Goal: Information Seeking & Learning: Find contact information

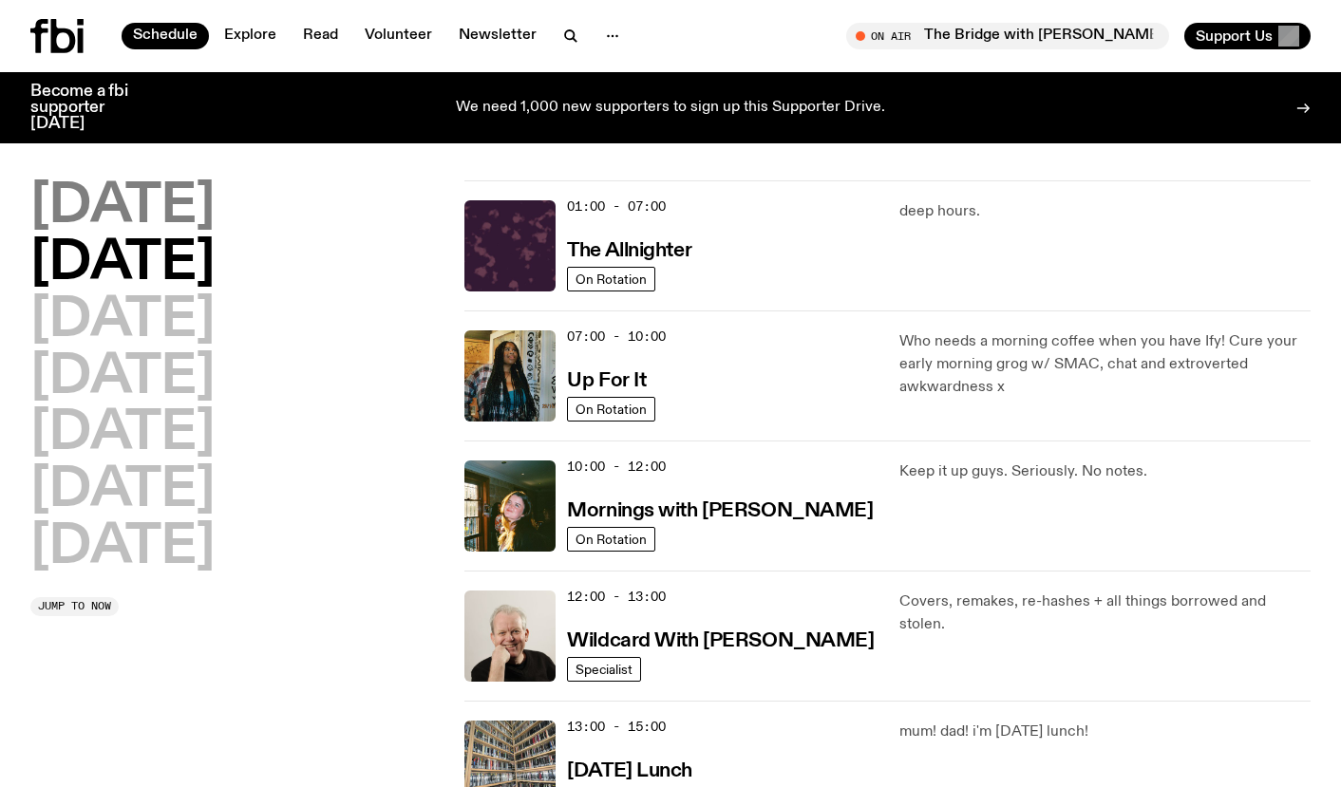
click at [147, 191] on h2 "[DATE]" at bounding box center [122, 206] width 184 height 53
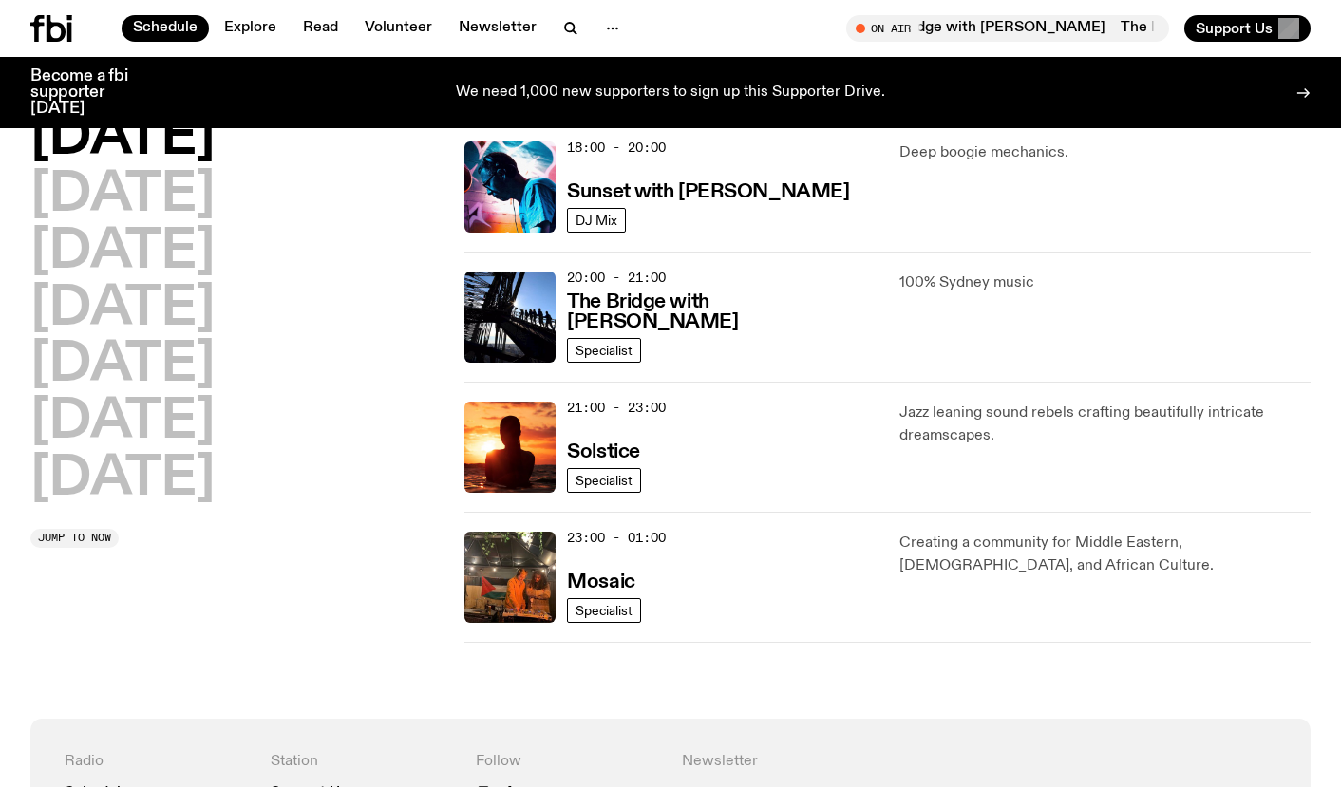
scroll to position [828, 0]
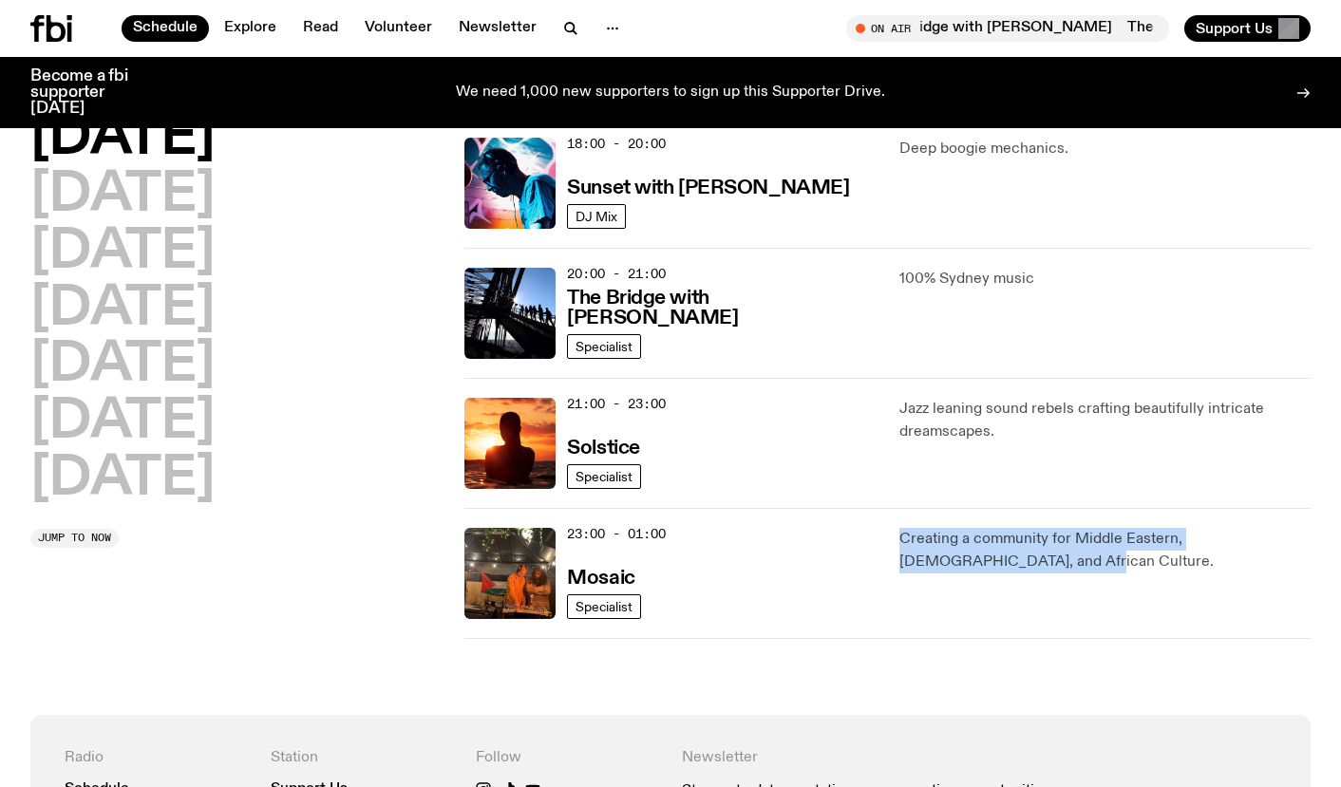
drag, startPoint x: 904, startPoint y: 535, endPoint x: 988, endPoint y: 560, distance: 87.4
click at [988, 560] on p "Creating a community for Middle Eastern, [DEMOGRAPHIC_DATA], and African Cultur…" at bounding box center [1104, 551] width 411 height 46
copy p "Creating a community for Middle Eastern, [DEMOGRAPHIC_DATA], and African Cultur…"
click at [616, 573] on h3 "Mosaic" at bounding box center [600, 579] width 67 height 20
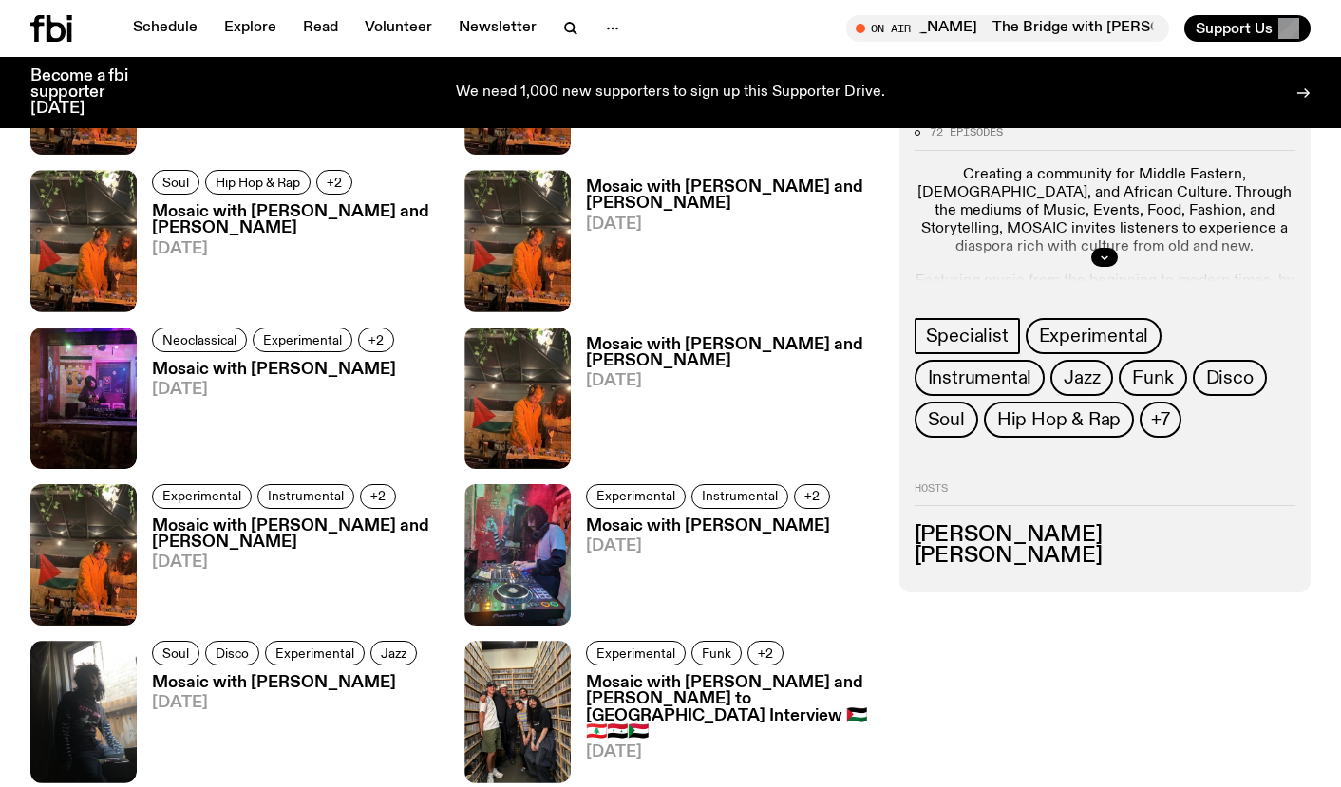
scroll to position [2782, 0]
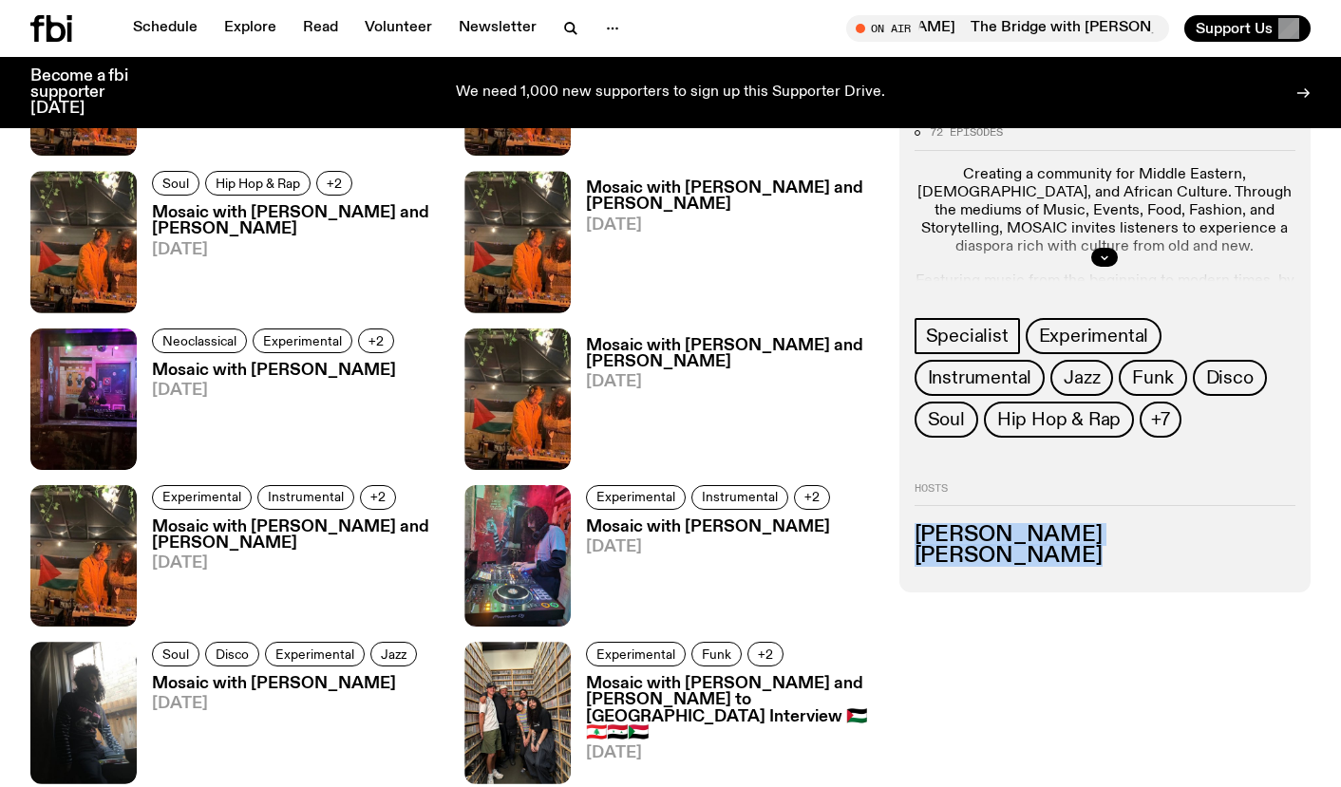
drag, startPoint x: 1081, startPoint y: 560, endPoint x: 890, endPoint y: 536, distance: 192.5
click at [899, 533] on div "72 episodes Creating a community for Middle Eastern, [DEMOGRAPHIC_DATA], and Af…" at bounding box center [1104, 352] width 411 height 480
drag, startPoint x: 1065, startPoint y: 554, endPoint x: 902, endPoint y: 537, distance: 164.1
click at [902, 537] on div "72 episodes Creating a community for Middle Eastern, [DEMOGRAPHIC_DATA], and Af…" at bounding box center [1104, 352] width 411 height 480
copy ul "[PERSON_NAME] [PERSON_NAME]"
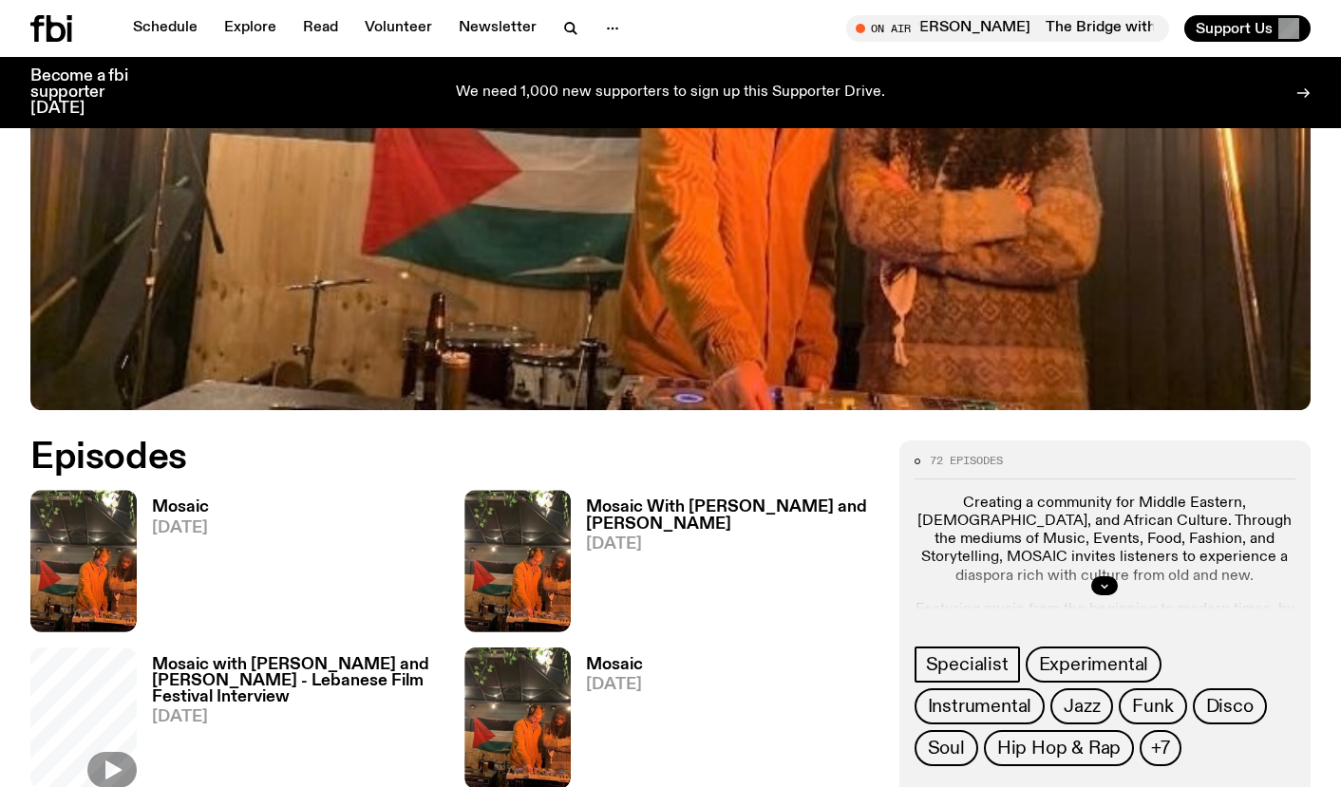
scroll to position [587, 0]
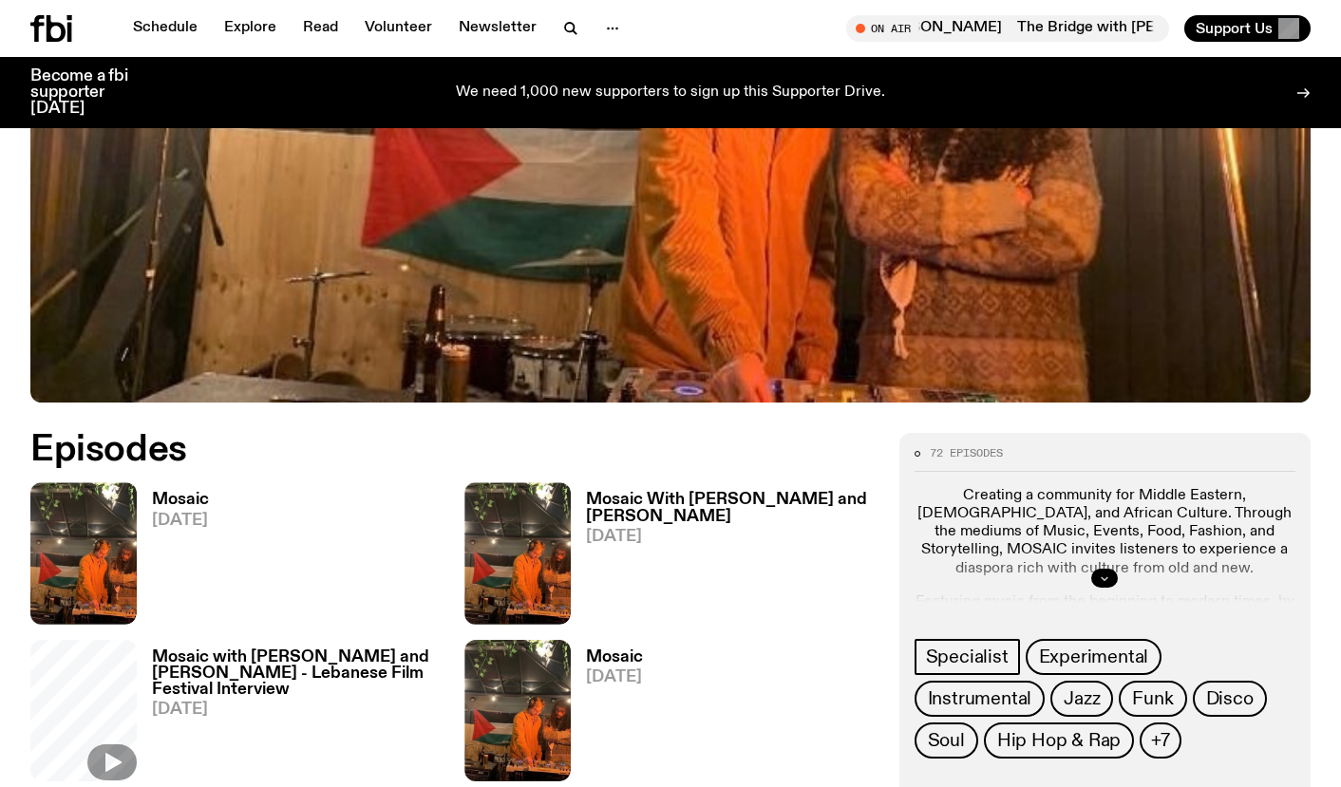
click at [1101, 577] on icon "button" at bounding box center [1104, 578] width 7 height 3
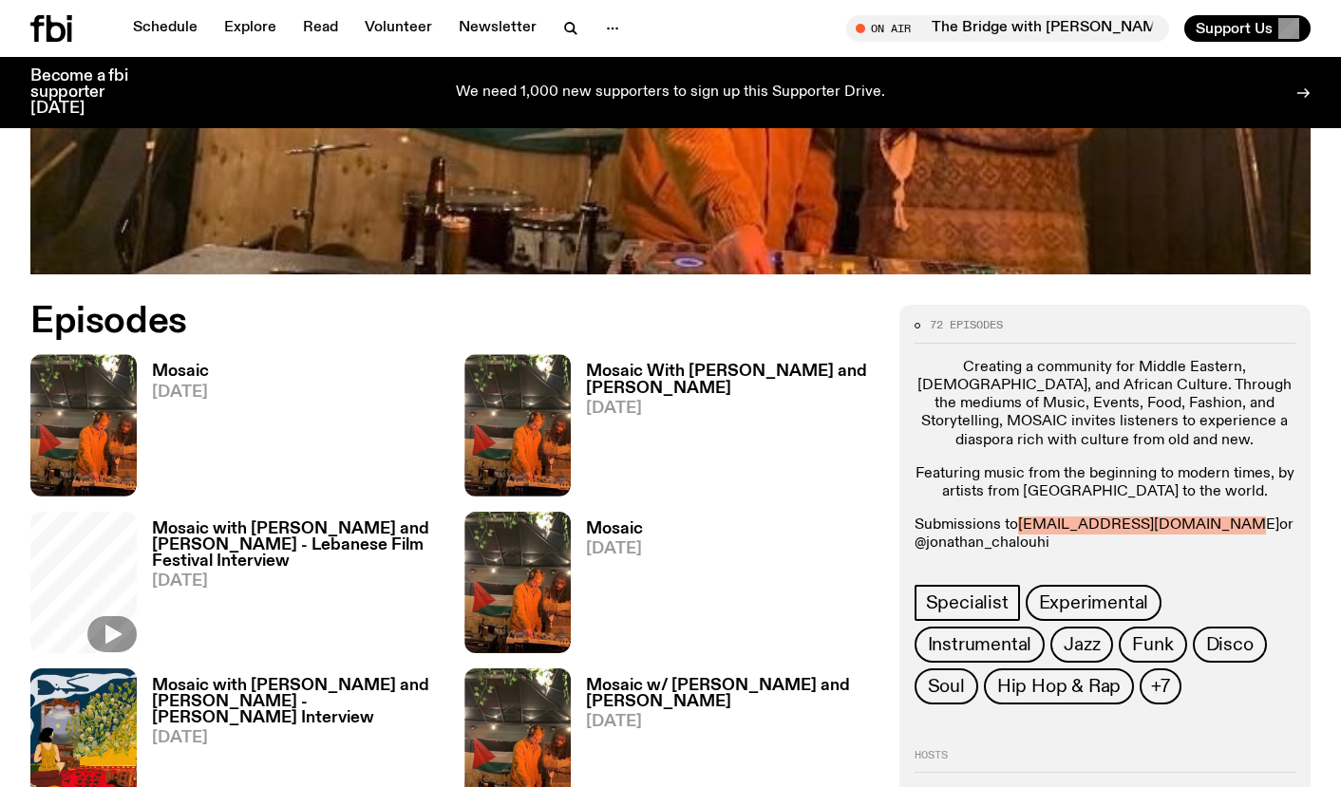
scroll to position [1708, 0]
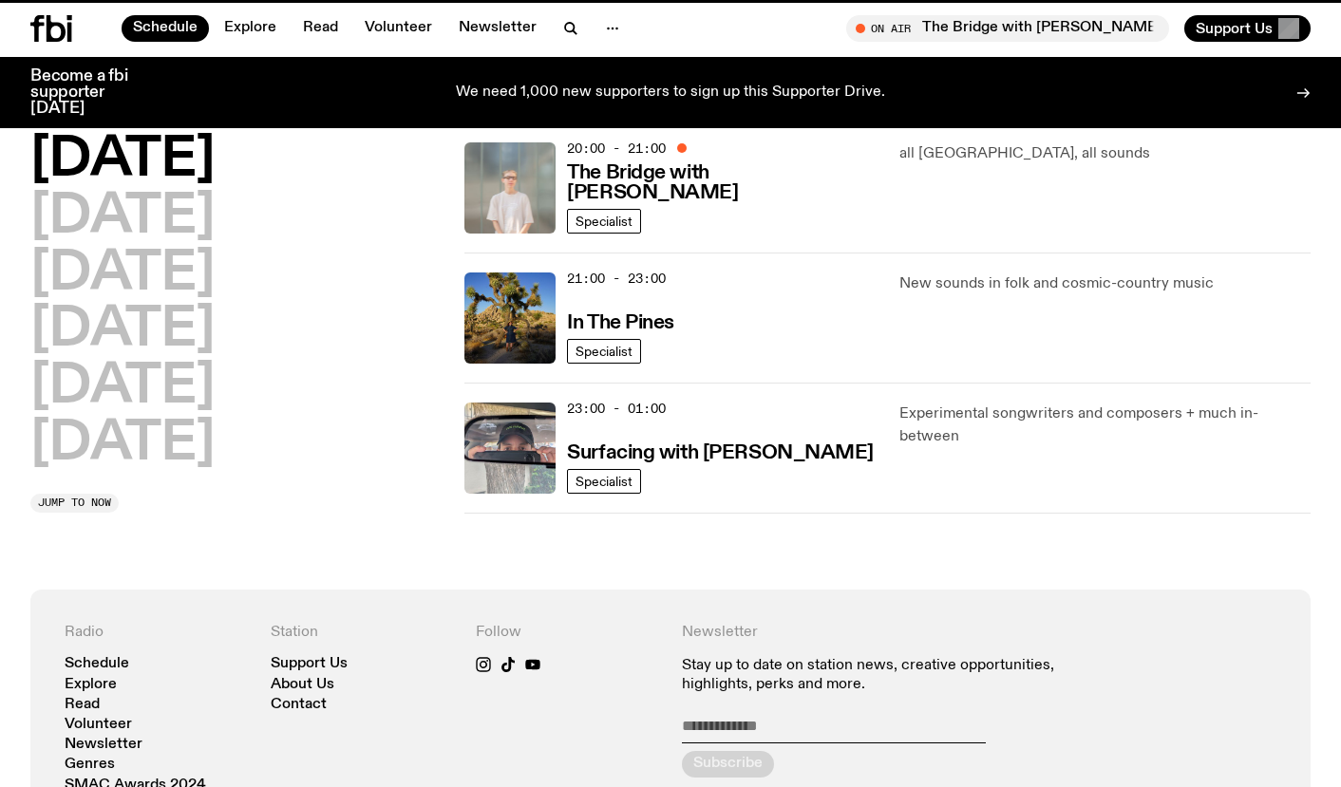
scroll to position [963, 0]
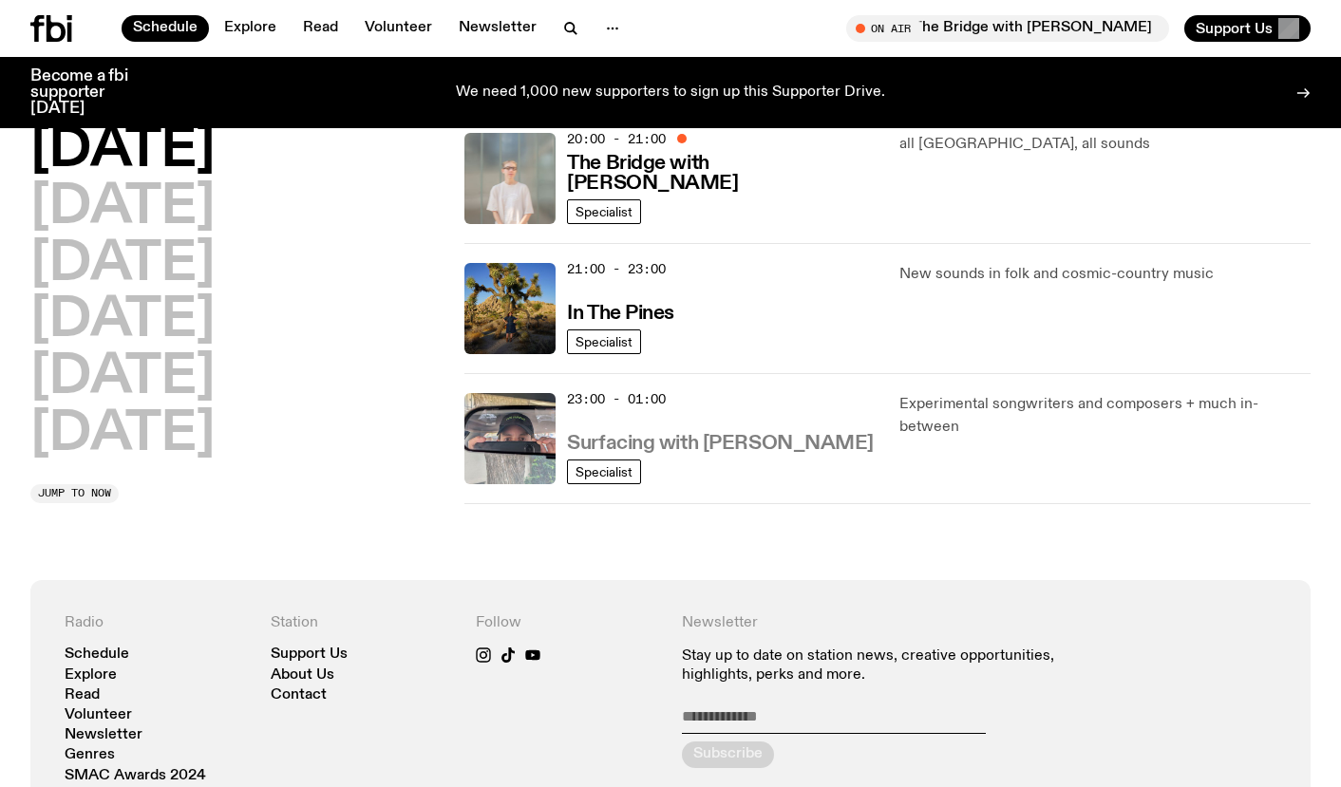
click at [656, 444] on h3 "Surfacing with [PERSON_NAME]" at bounding box center [720, 444] width 307 height 20
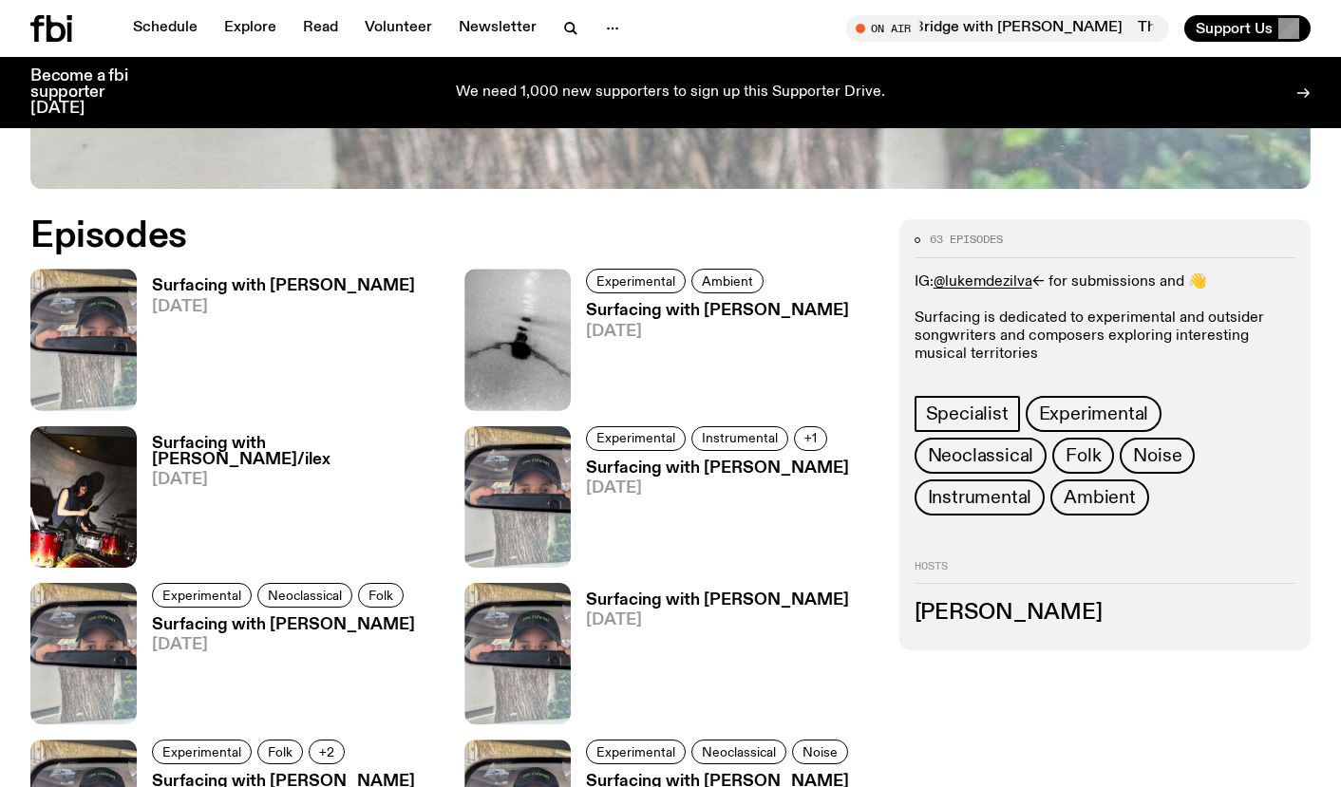
scroll to position [819, 0]
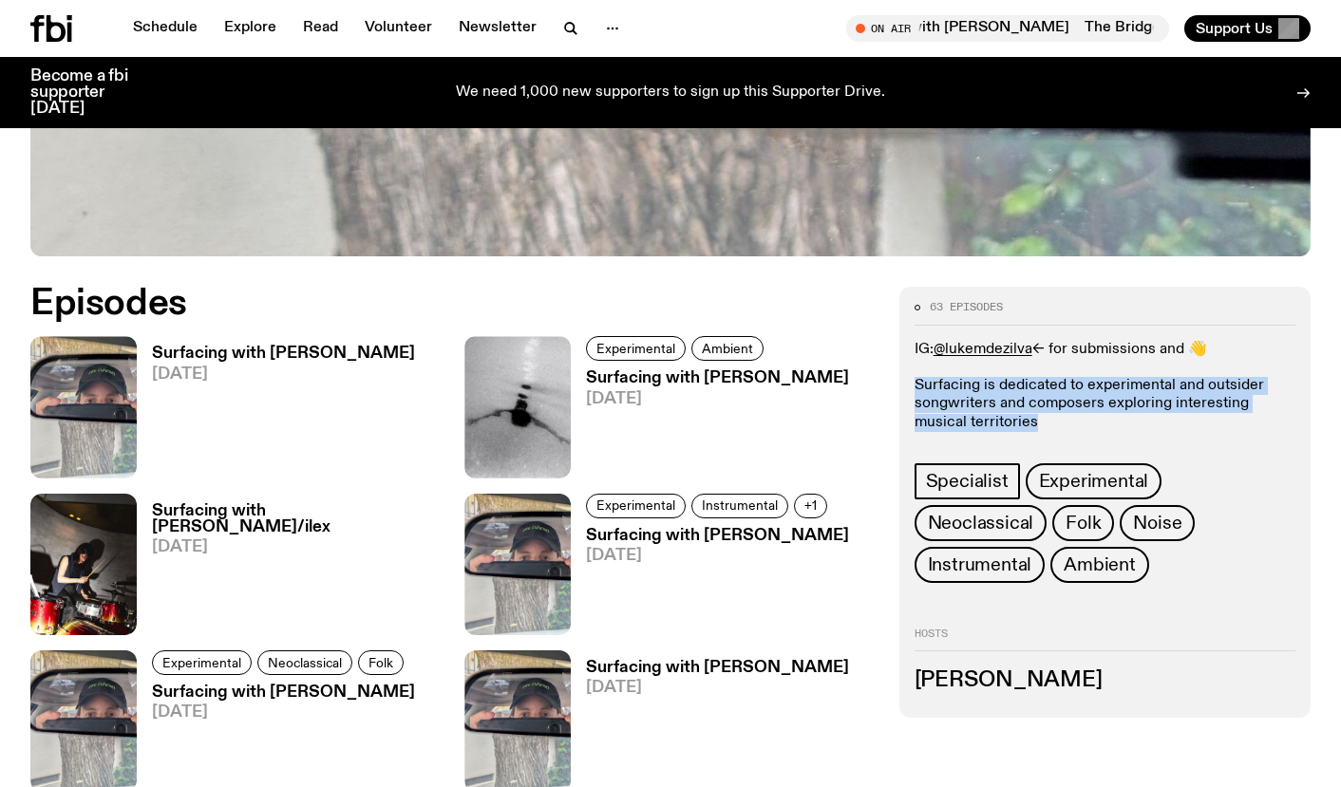
drag, startPoint x: 915, startPoint y: 301, endPoint x: 1061, endPoint y: 347, distance: 152.3
click at [1062, 347] on div "IG: @lukemdezilva <- for submissions and 👋 Surfacing is dedicated to experiment…" at bounding box center [1104, 387] width 381 height 92
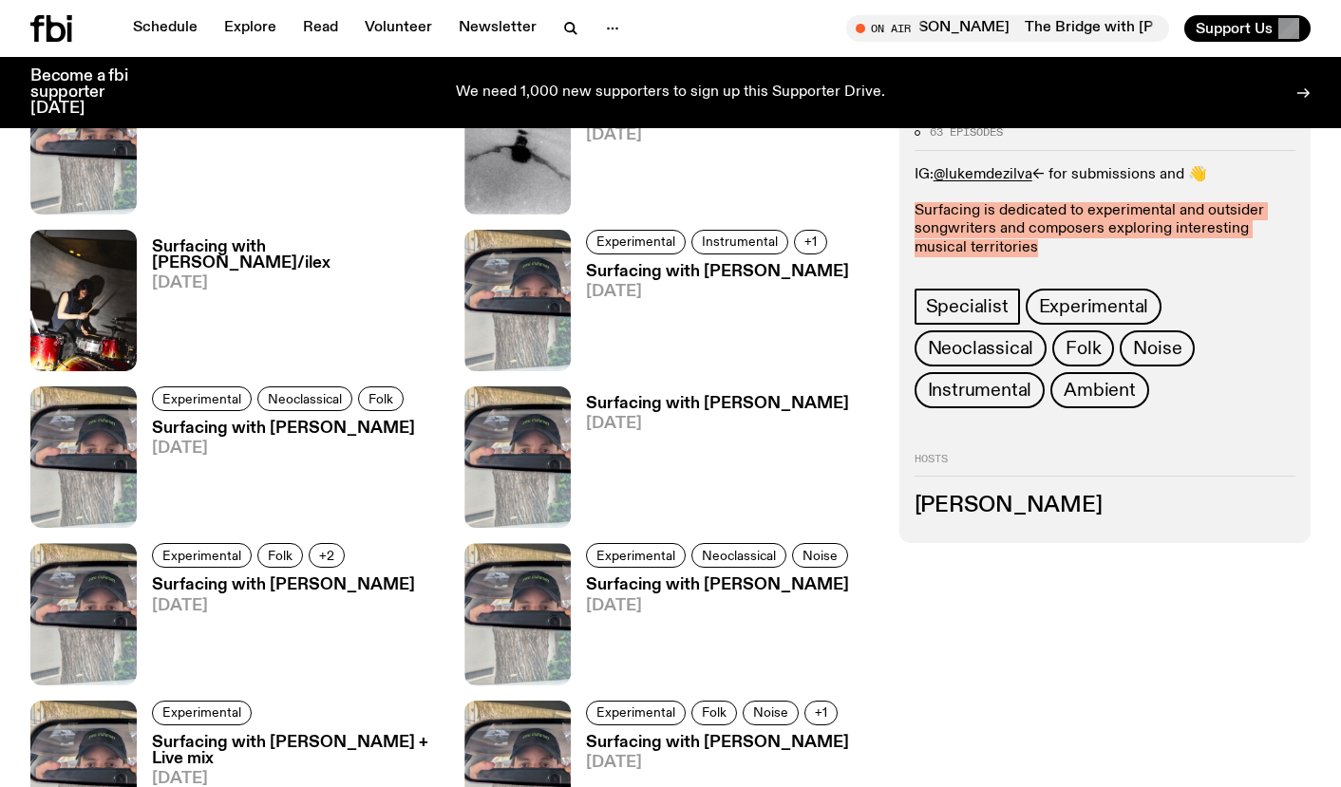
scroll to position [1096, 0]
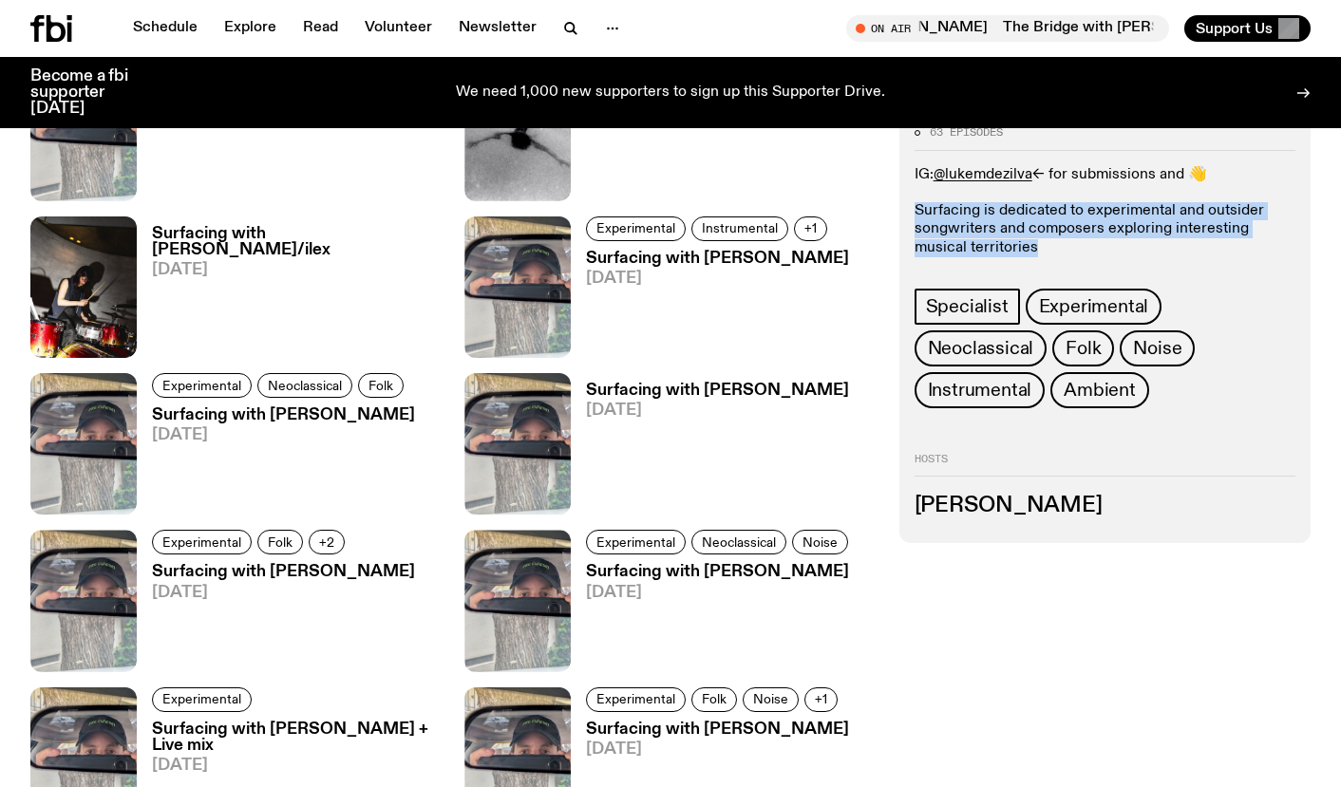
drag, startPoint x: 915, startPoint y: 501, endPoint x: 1019, endPoint y: 525, distance: 106.2
click at [1108, 507] on h3 "[PERSON_NAME]" at bounding box center [1104, 506] width 381 height 21
copy h3 "[PERSON_NAME]"
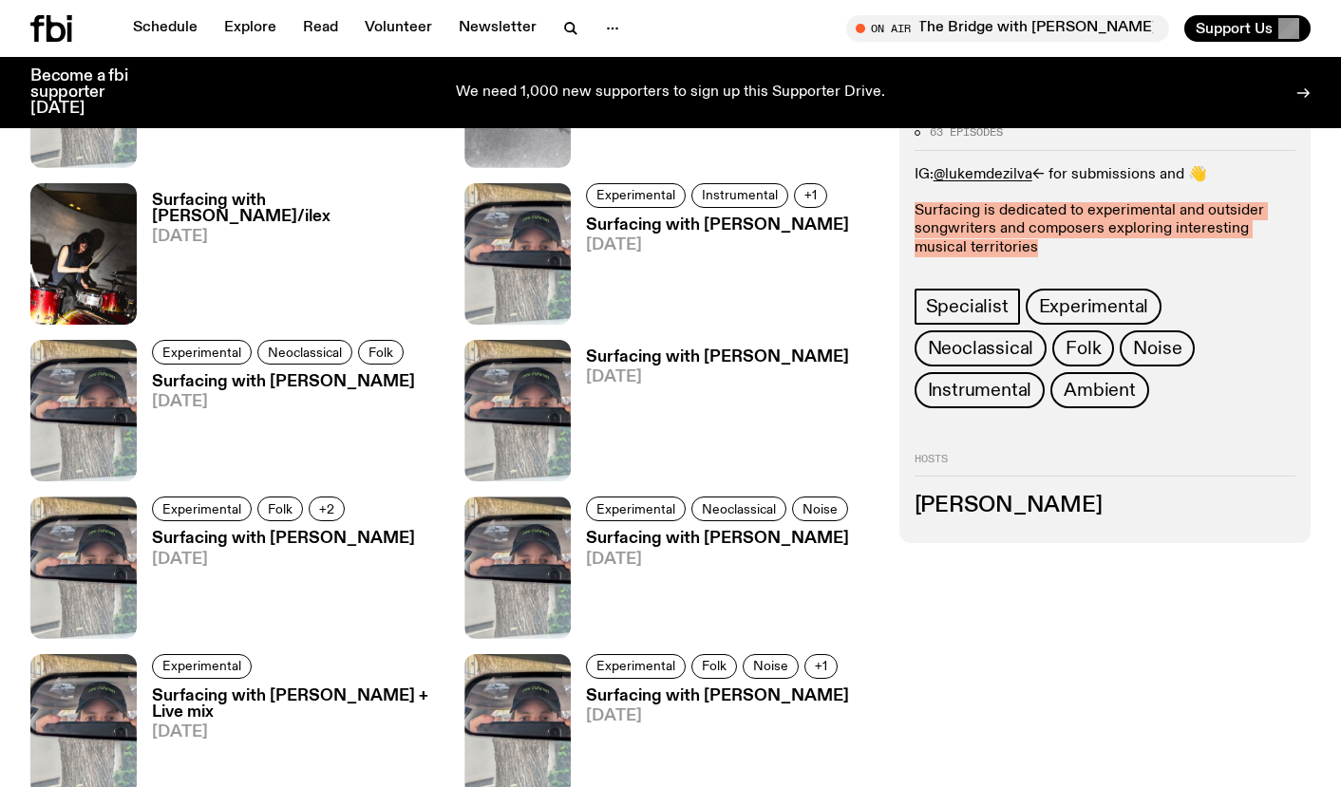
scroll to position [1121, 0]
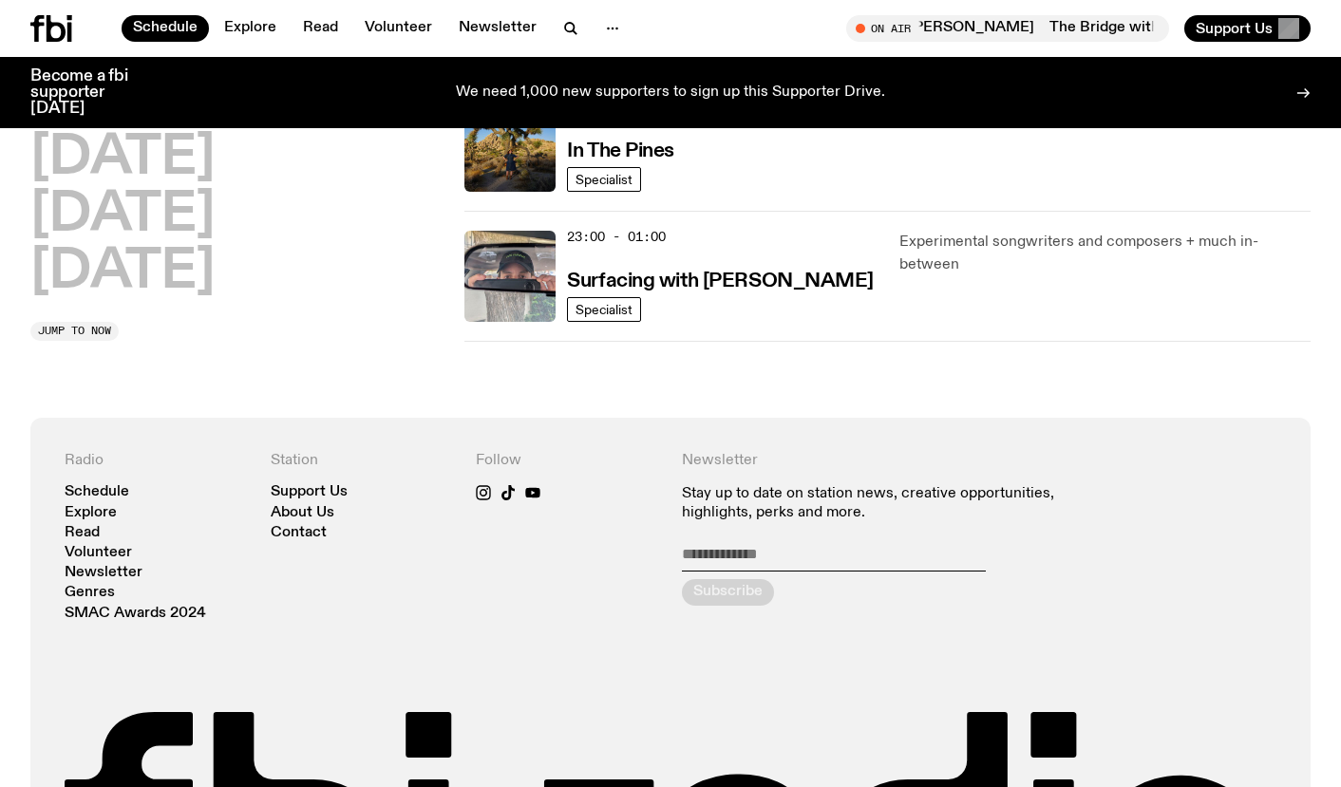
scroll to position [62, 0]
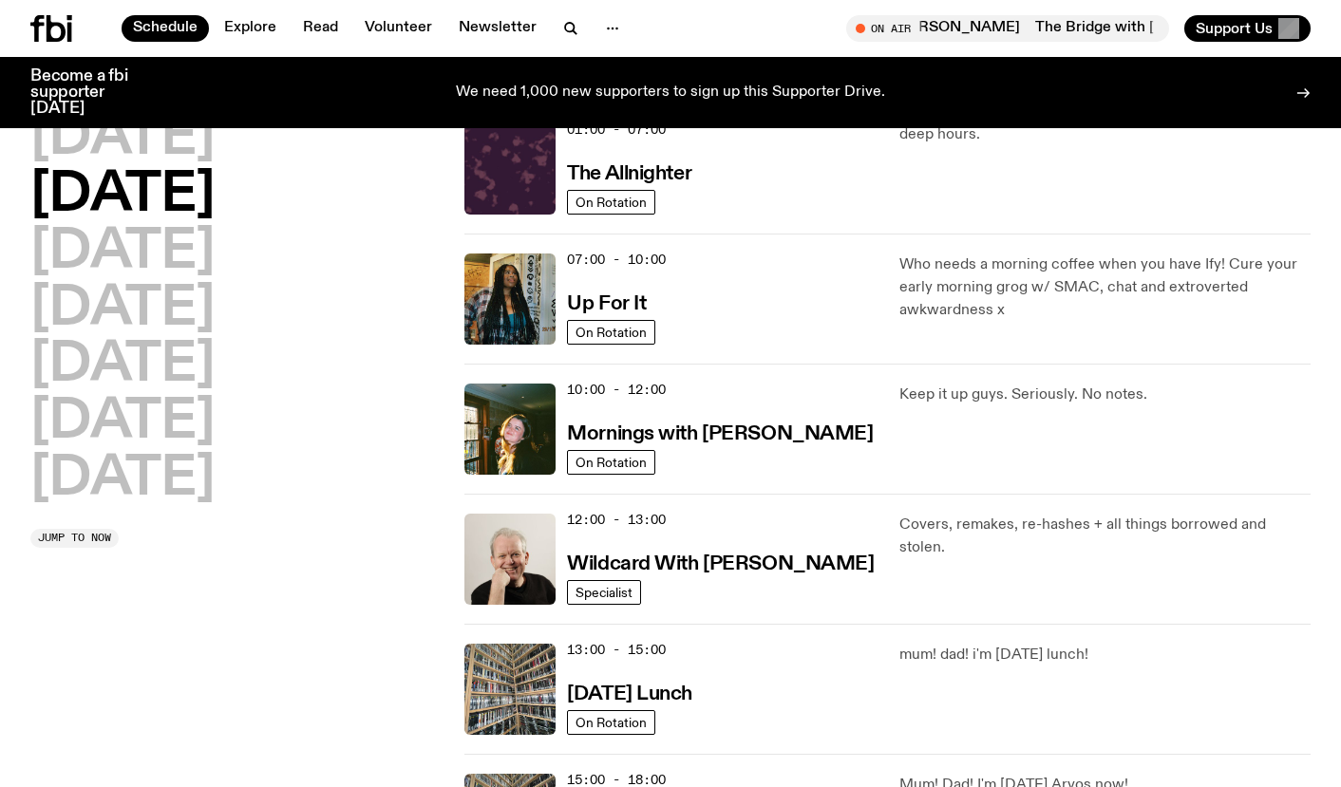
drag, startPoint x: 158, startPoint y: 191, endPoint x: 430, endPoint y: 224, distance: 274.5
click at [158, 191] on h2 "[DATE]" at bounding box center [122, 195] width 184 height 53
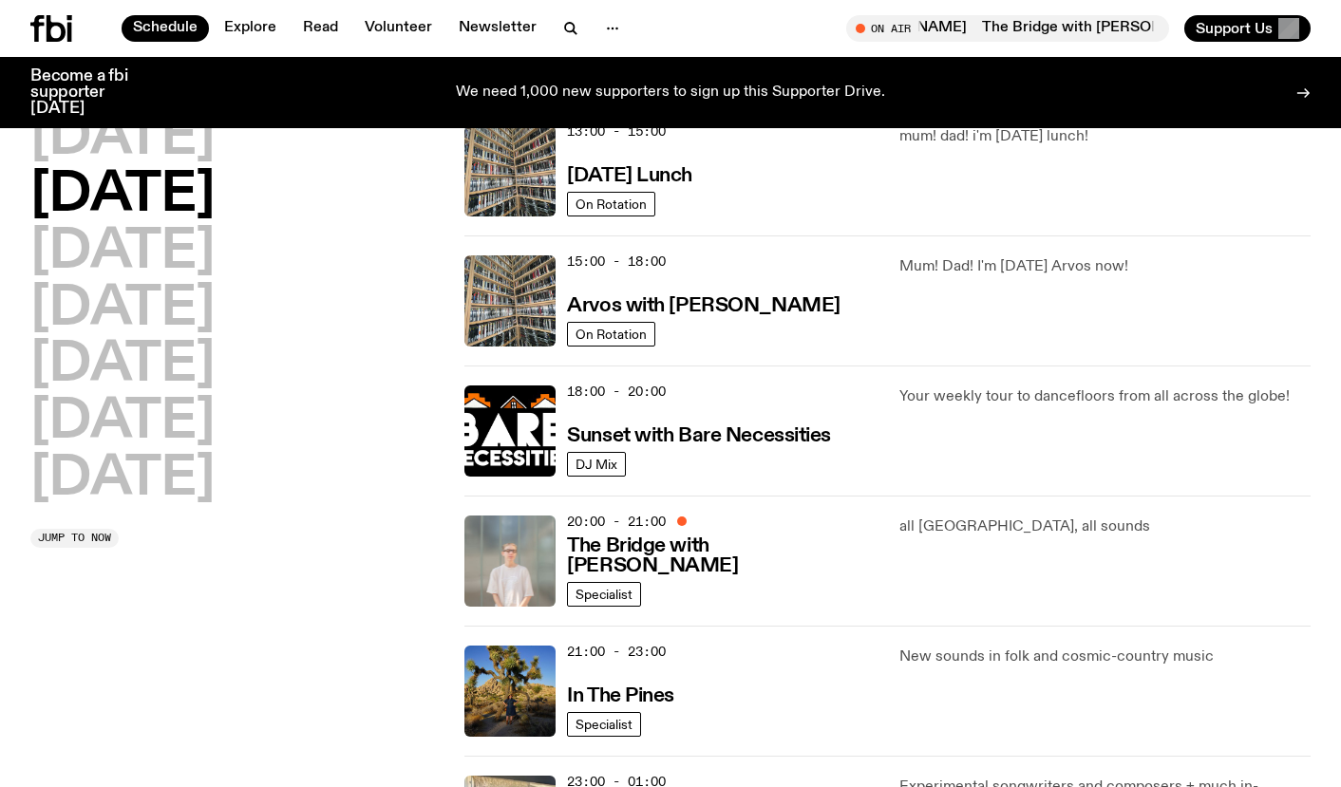
scroll to position [780, 0]
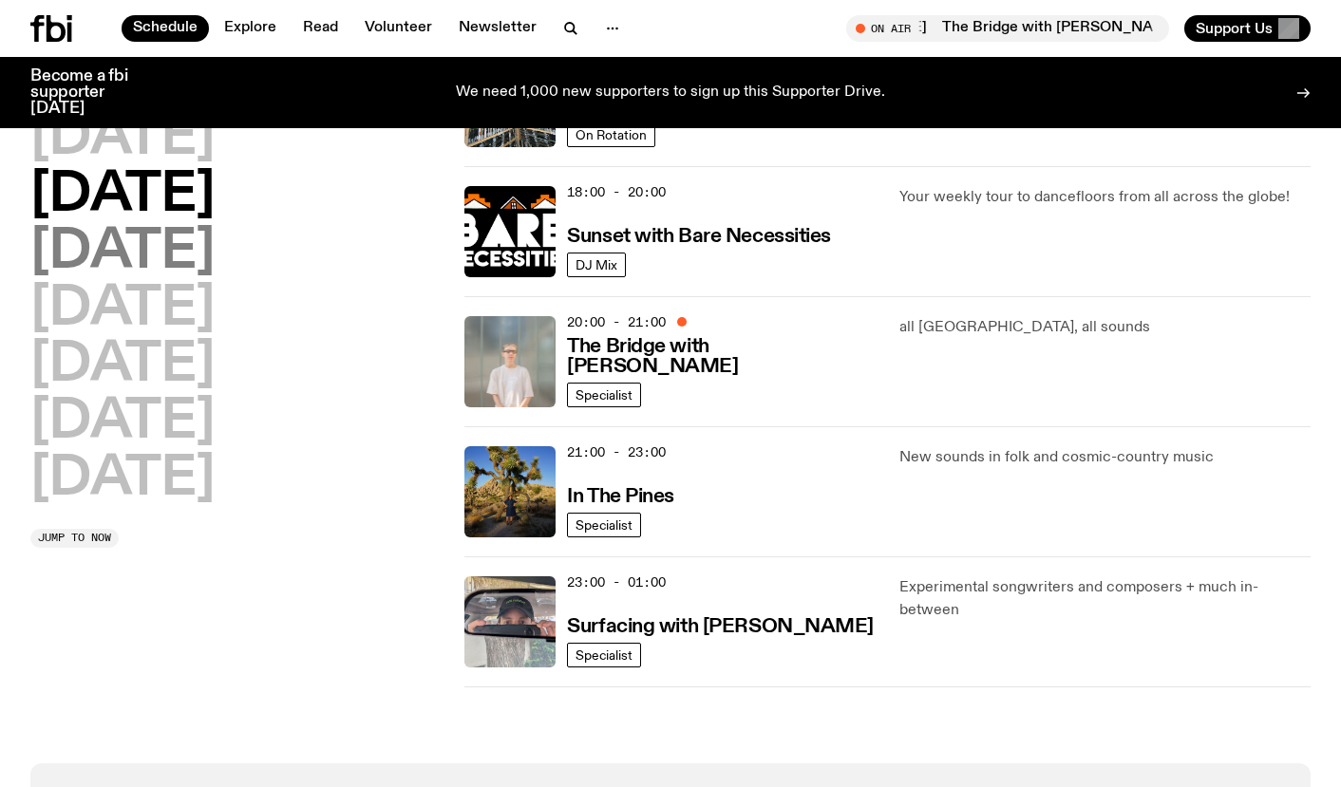
click at [130, 255] on h2 "[DATE]" at bounding box center [122, 252] width 184 height 53
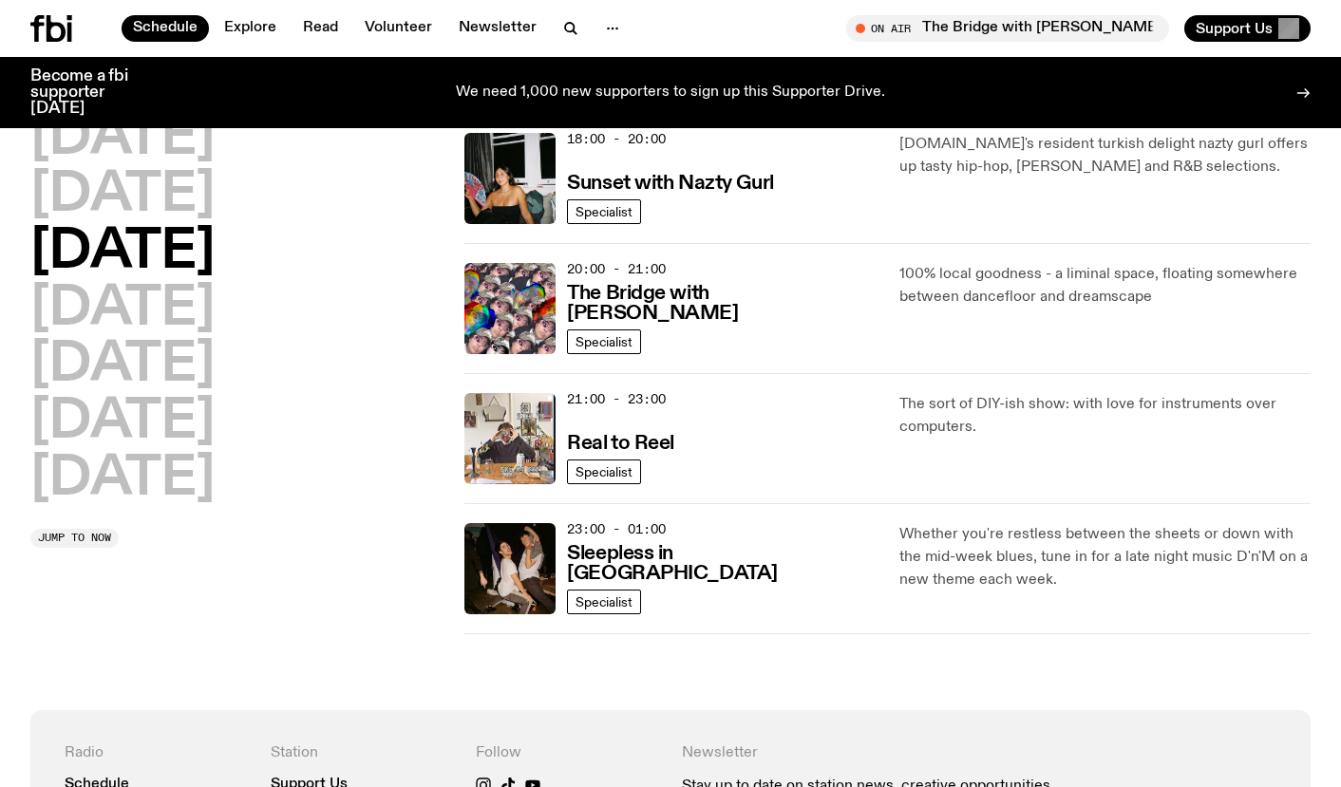
scroll to position [847, 0]
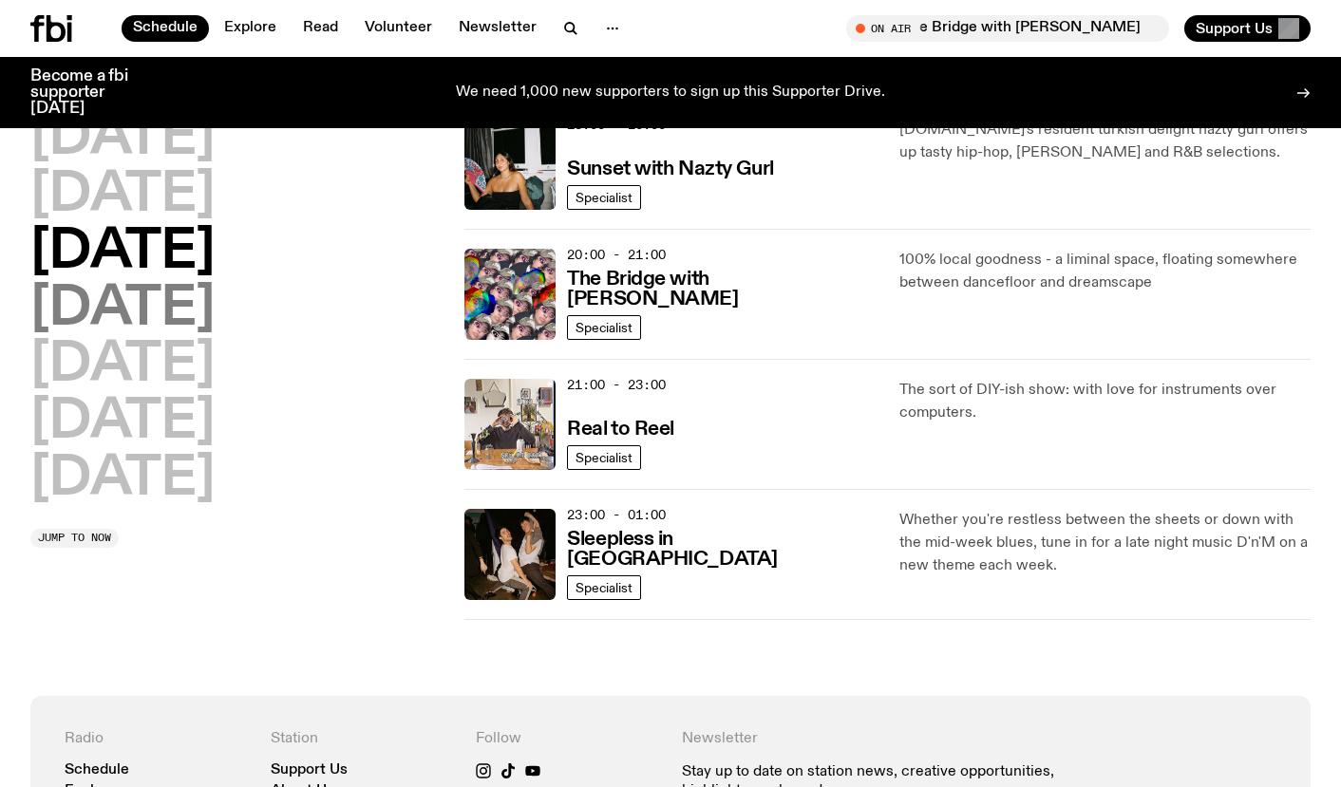
drag, startPoint x: 141, startPoint y: 317, endPoint x: 164, endPoint y: 323, distance: 24.4
click at [141, 317] on h2 "[DATE]" at bounding box center [122, 309] width 184 height 53
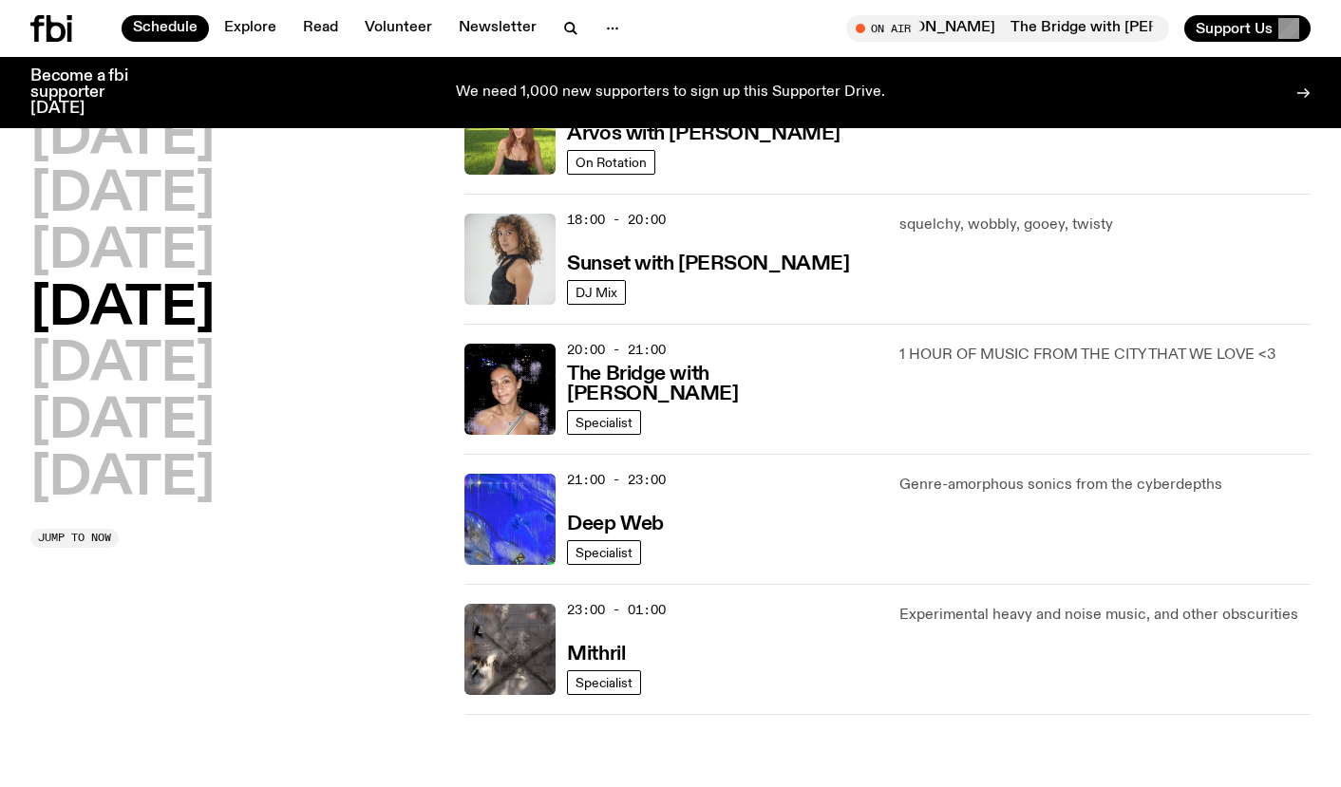
scroll to position [771, 0]
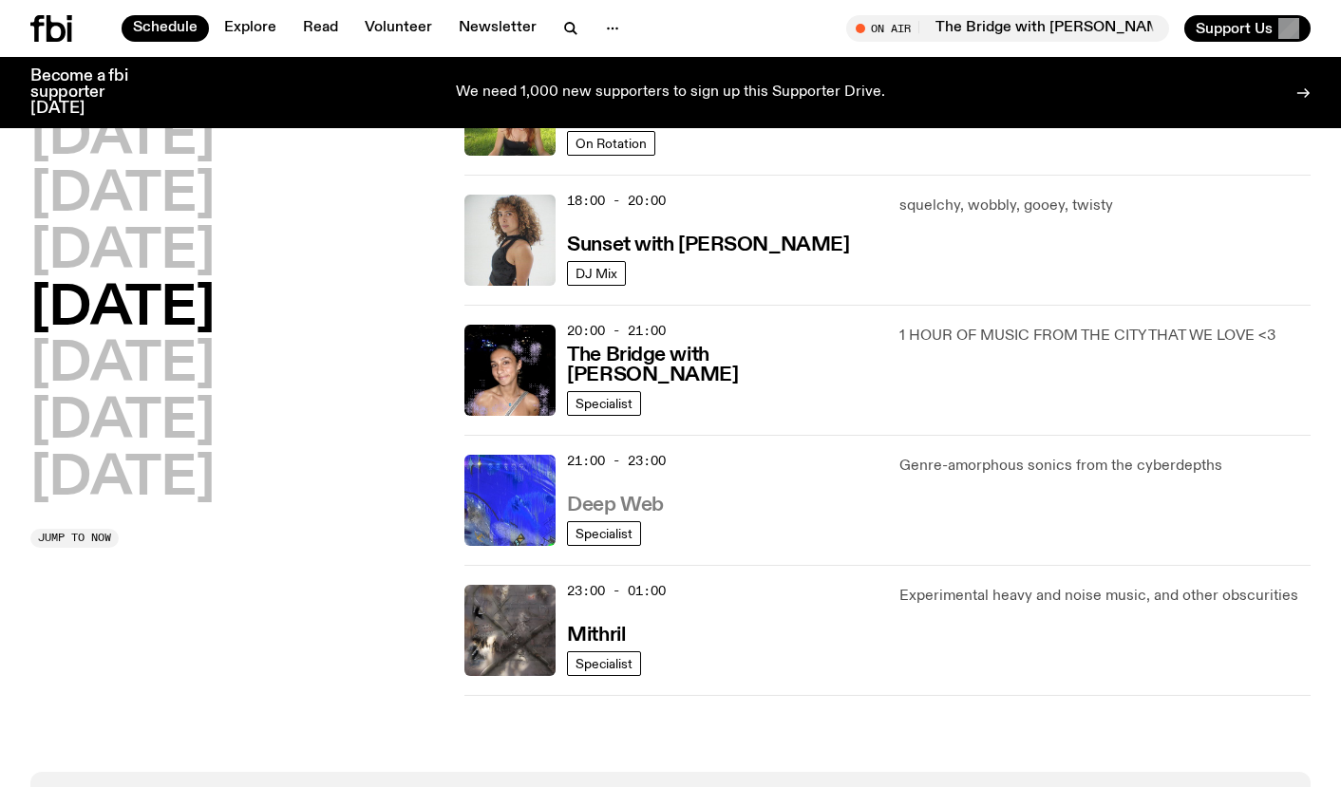
click at [617, 506] on h3 "Deep Web" at bounding box center [615, 506] width 96 height 20
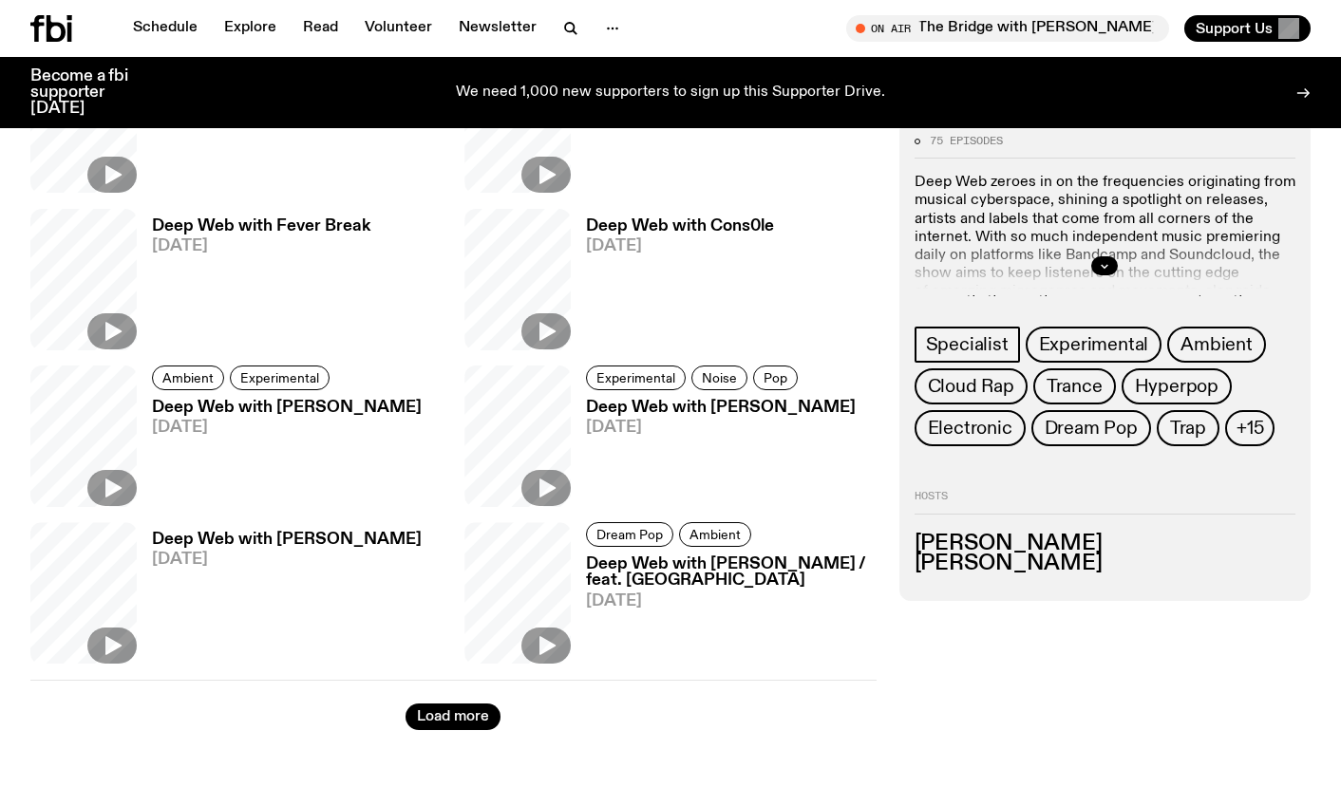
scroll to position [1050, 0]
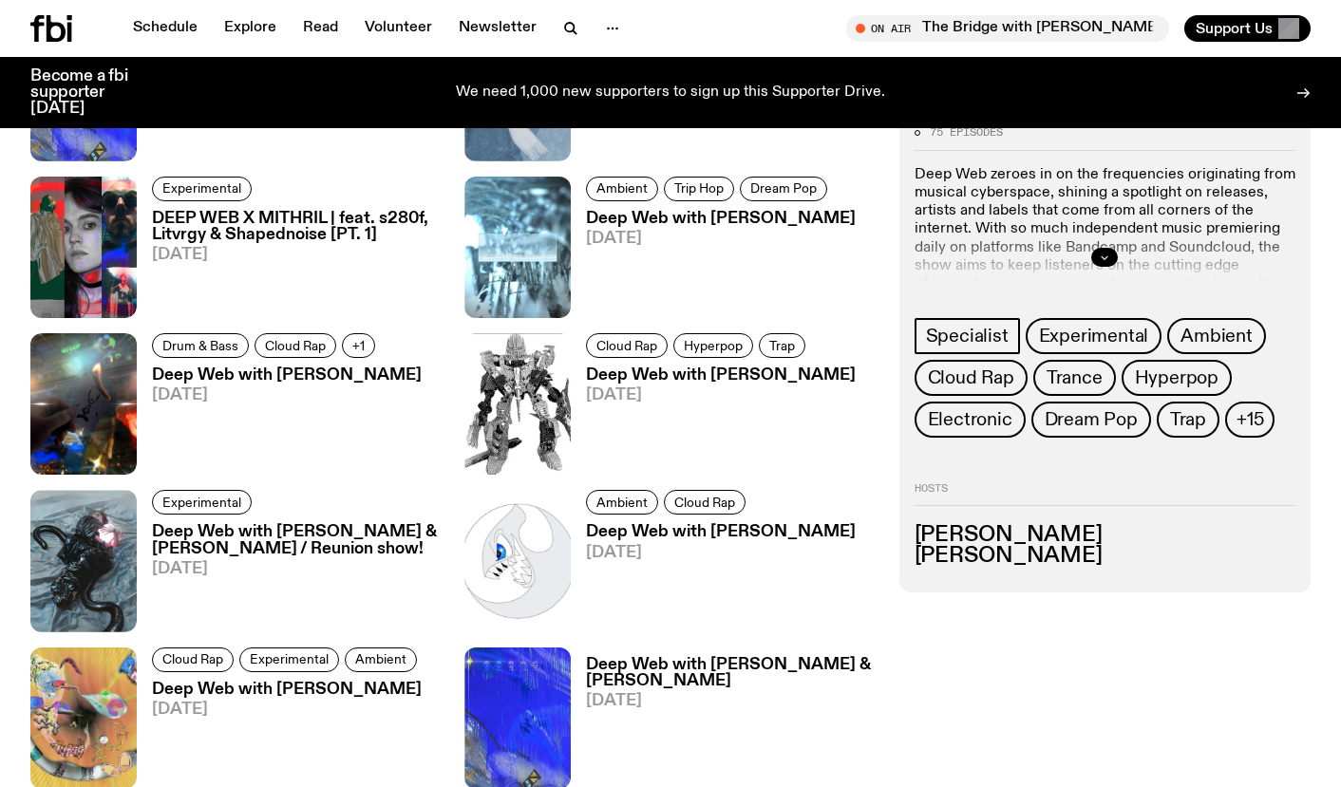
click at [1105, 254] on icon "button" at bounding box center [1104, 257] width 11 height 11
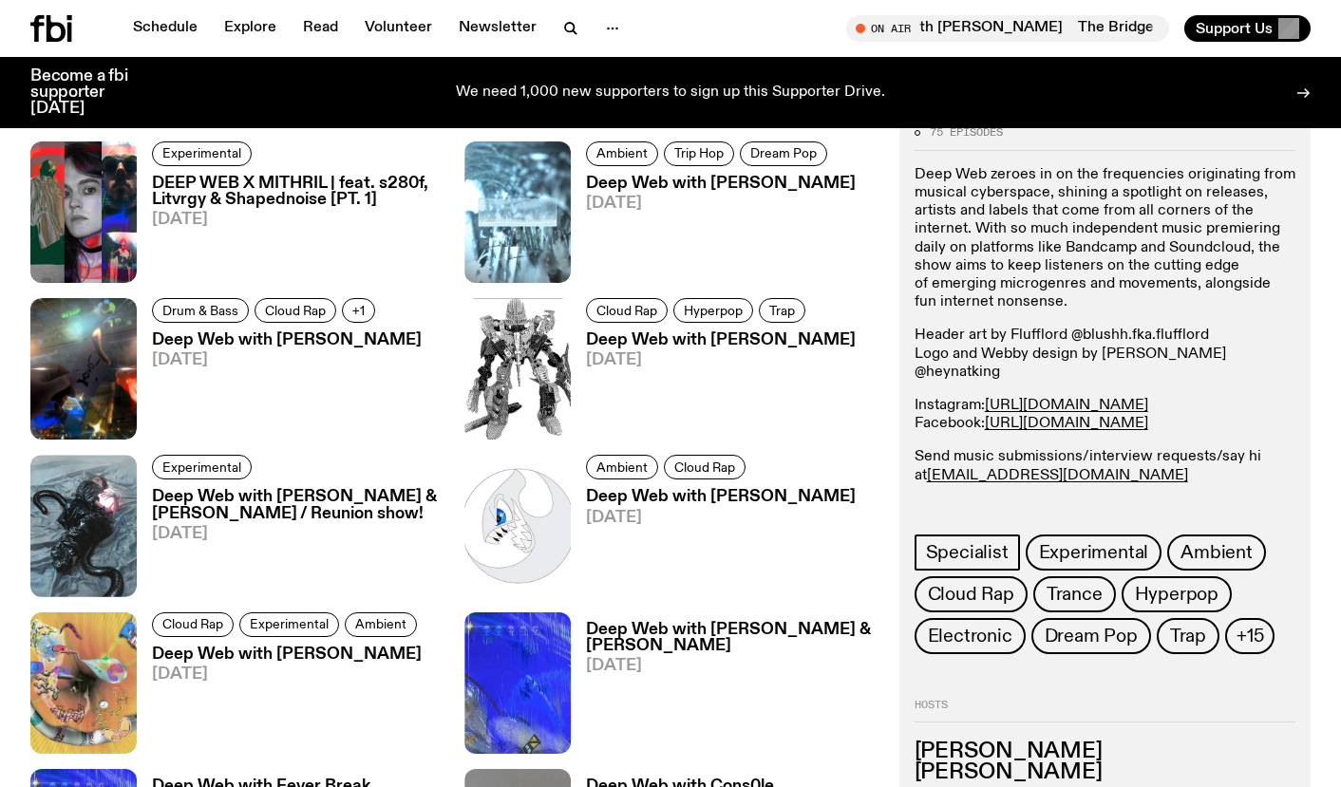
scroll to position [1089, 0]
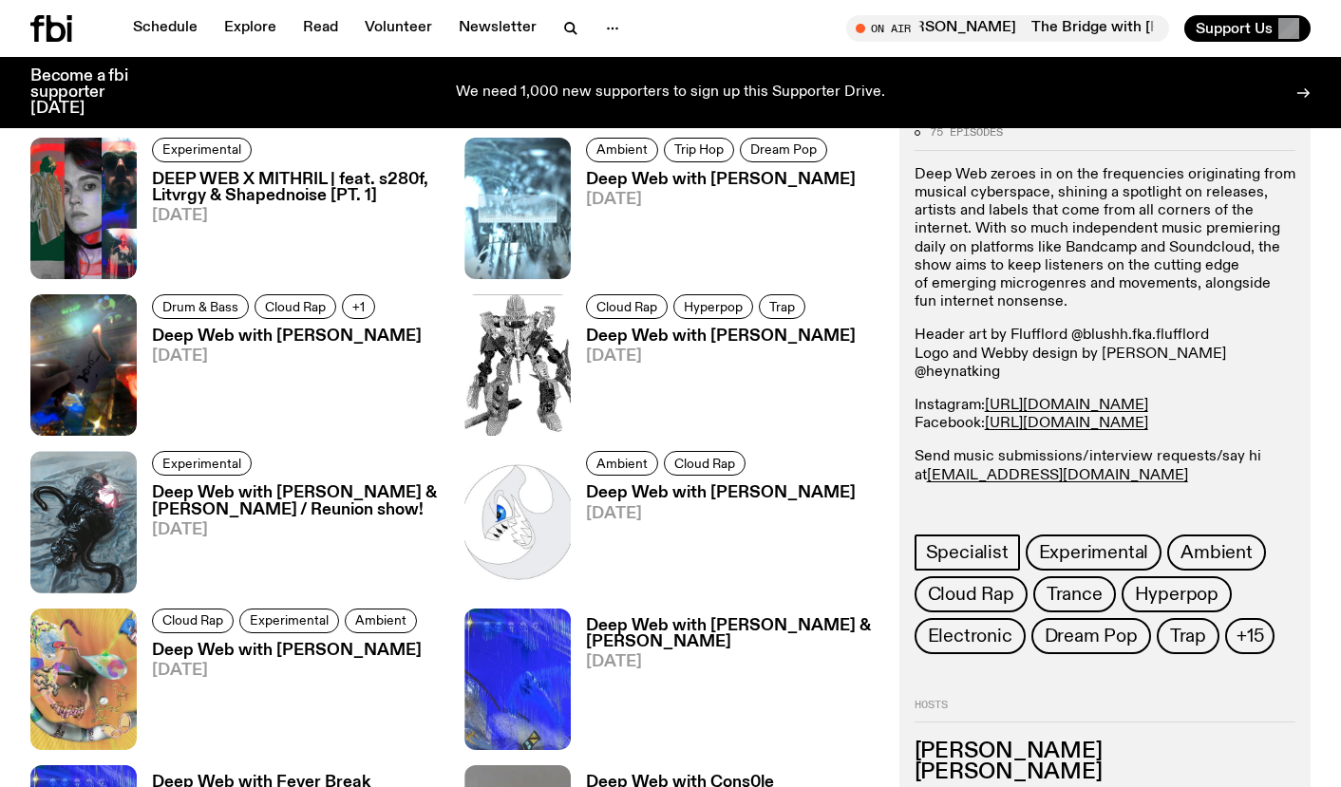
drag, startPoint x: 914, startPoint y: 173, endPoint x: 1055, endPoint y: 308, distance: 194.8
click at [1055, 308] on p "Deep Web zeroes in on the frequencies originating from musical cyberspace, shin…" at bounding box center [1104, 239] width 381 height 146
copy p "Deep Web zeroes in on the frequencies originating from musical cyberspace, shin…"
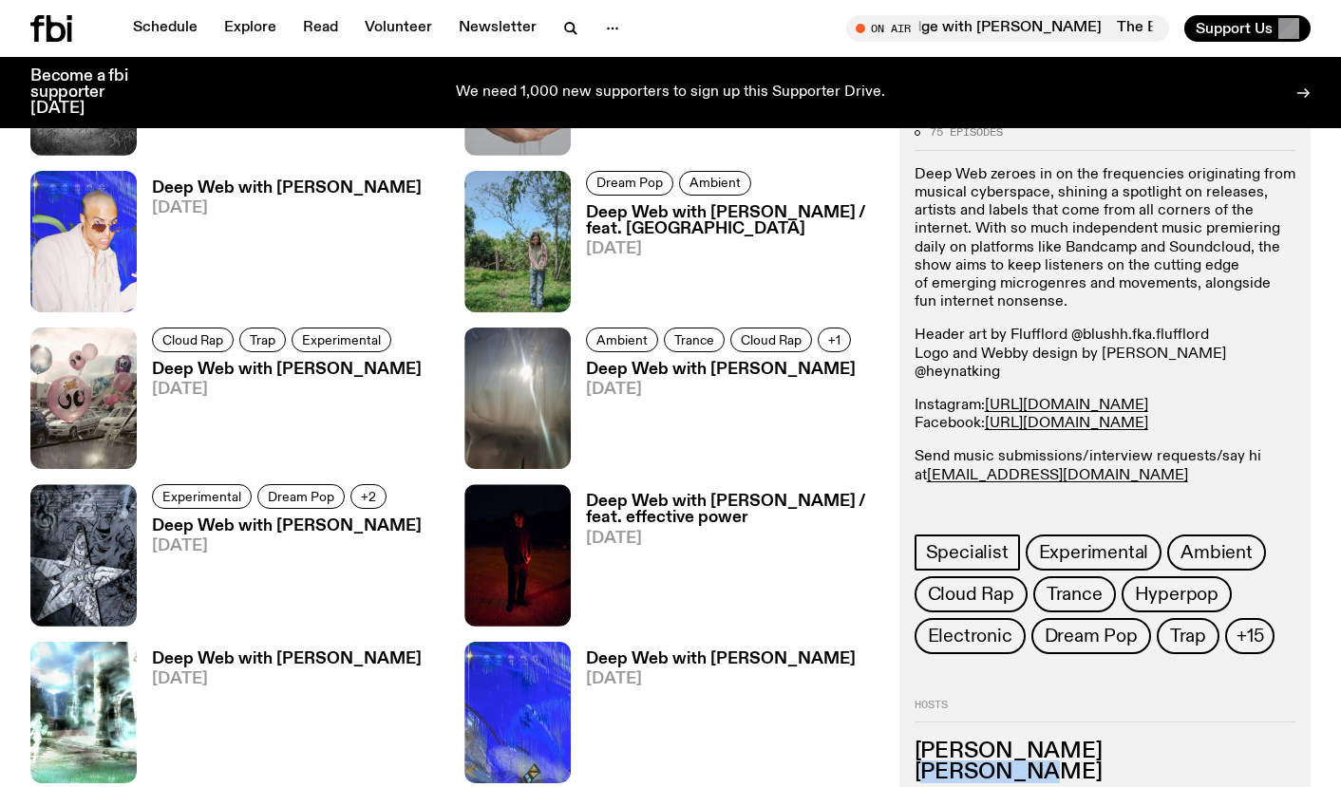
scroll to position [2011, 0]
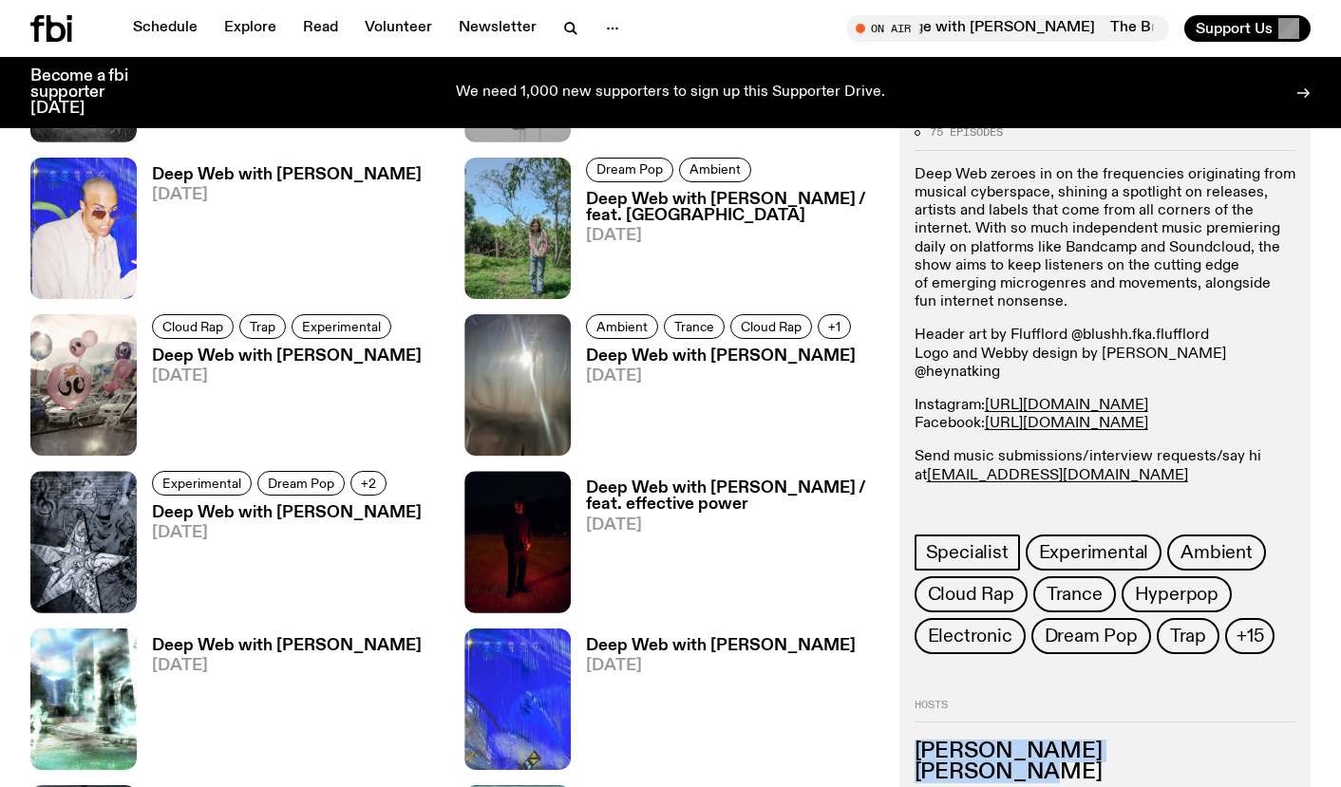
drag, startPoint x: 938, startPoint y: 772, endPoint x: 904, endPoint y: 757, distance: 37.4
click at [904, 757] on div "75 episodes Deep Web zeroes in on the frequencies originating from musical cybe…" at bounding box center [1104, 460] width 411 height 697
copy ul "[PERSON_NAME]"
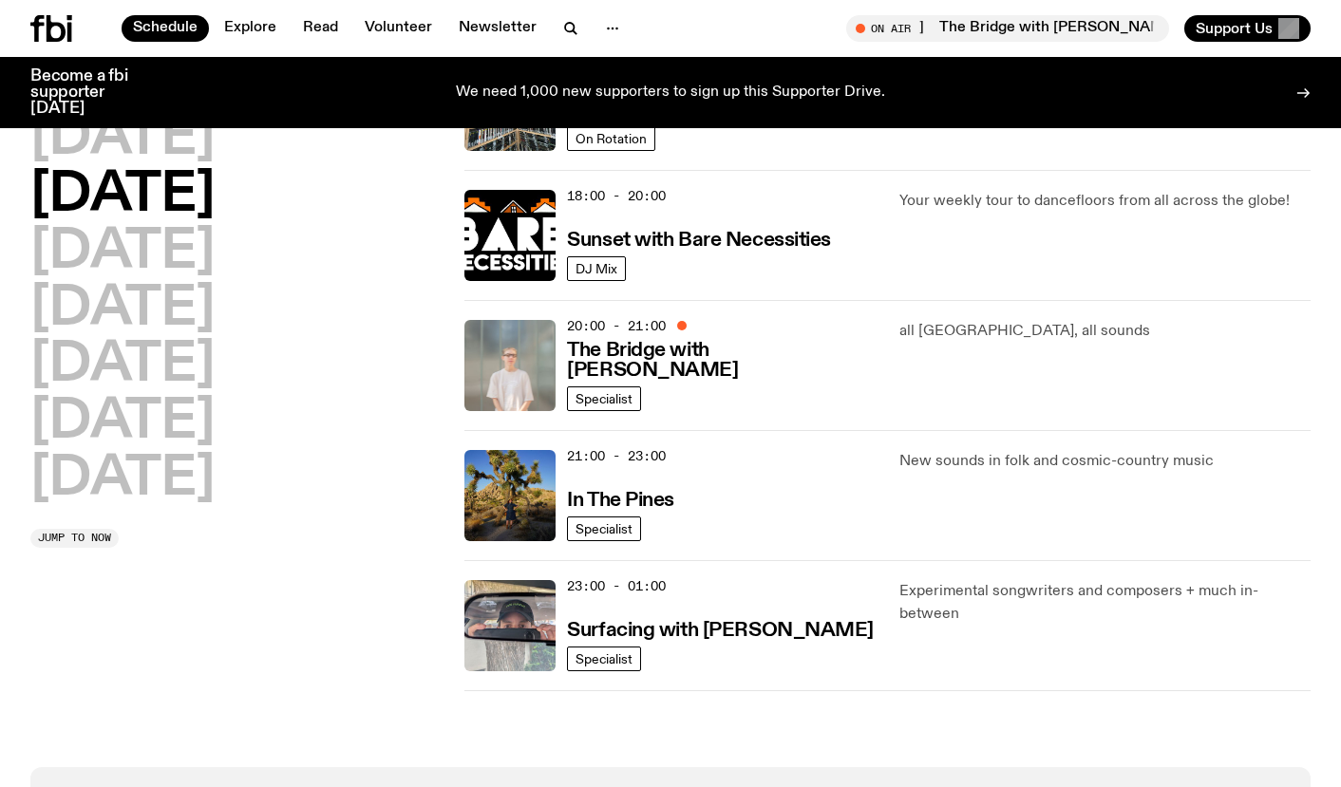
scroll to position [760, 0]
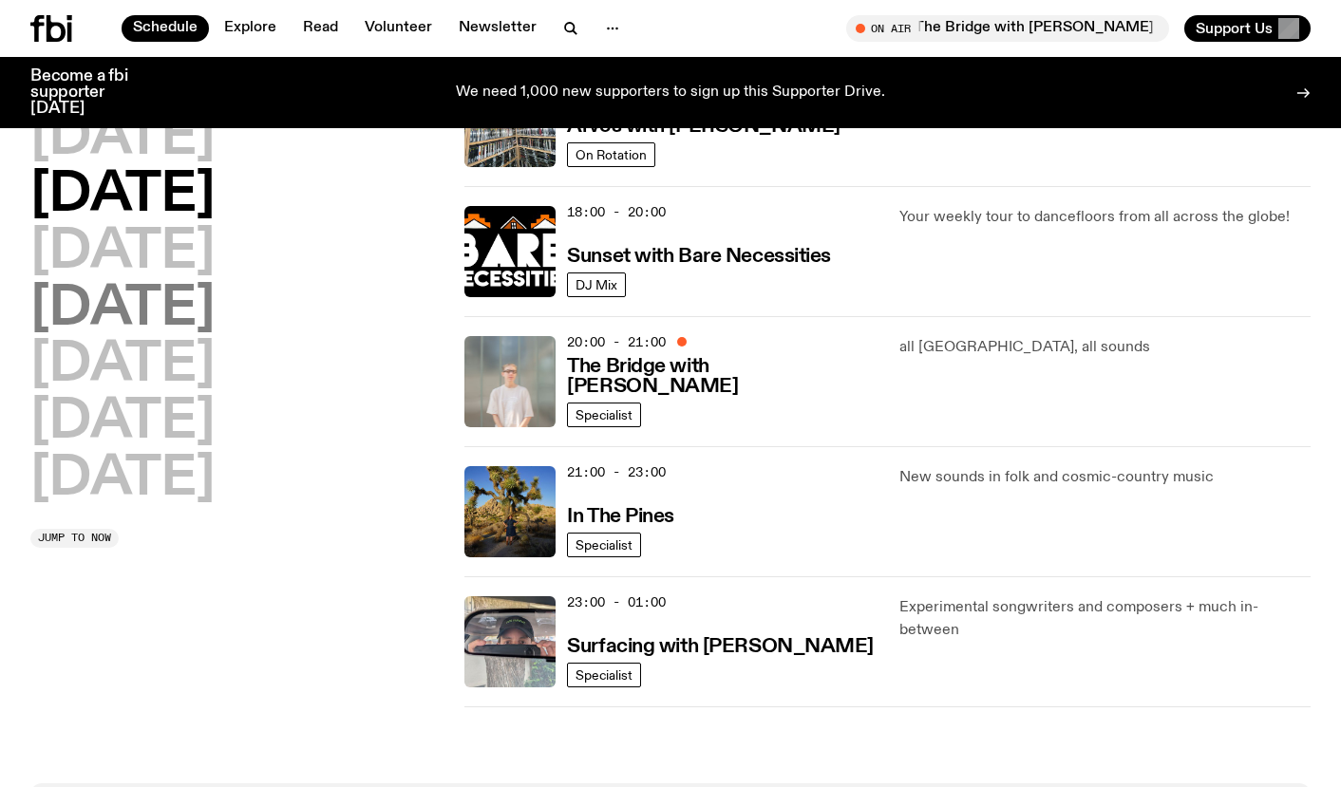
drag, startPoint x: 120, startPoint y: 242, endPoint x: 136, endPoint y: 280, distance: 41.3
click at [120, 242] on h2 "[DATE]" at bounding box center [122, 252] width 184 height 53
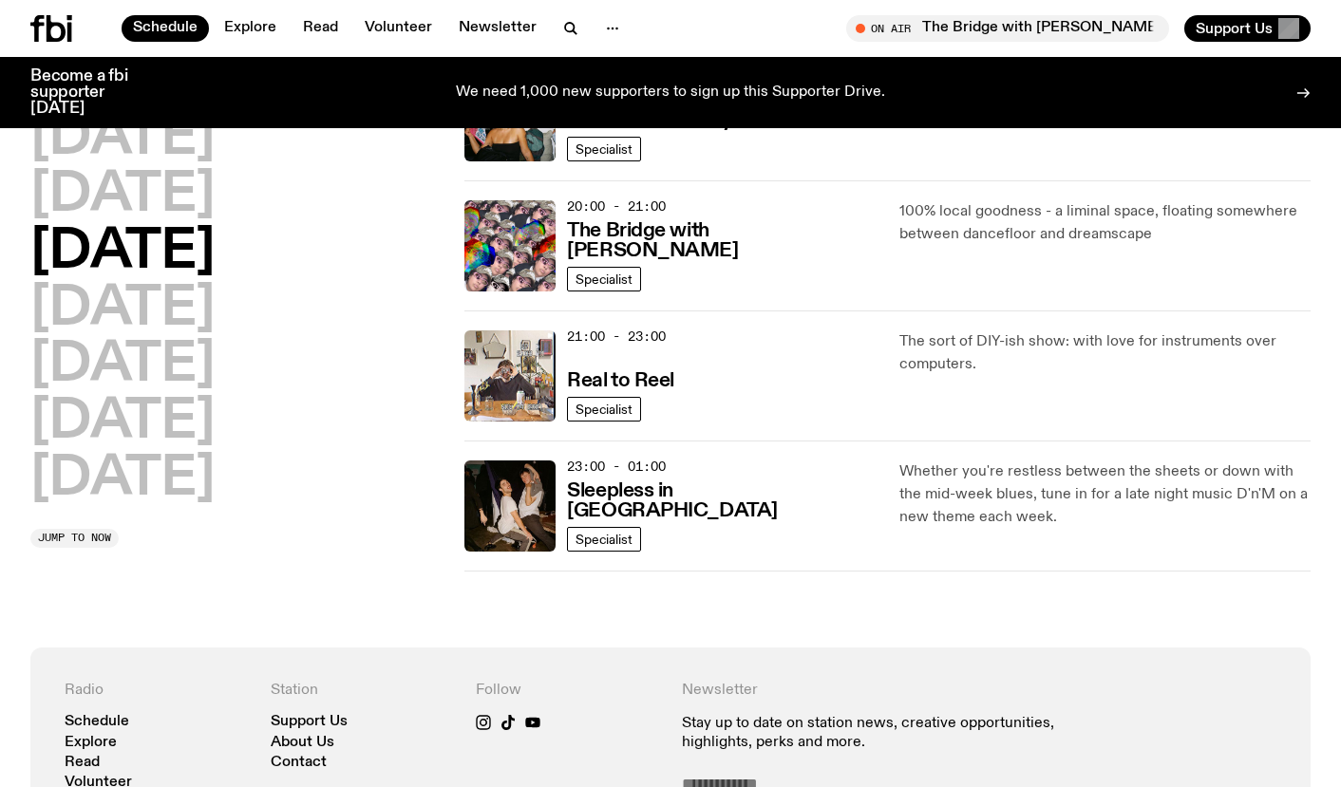
scroll to position [876, 0]
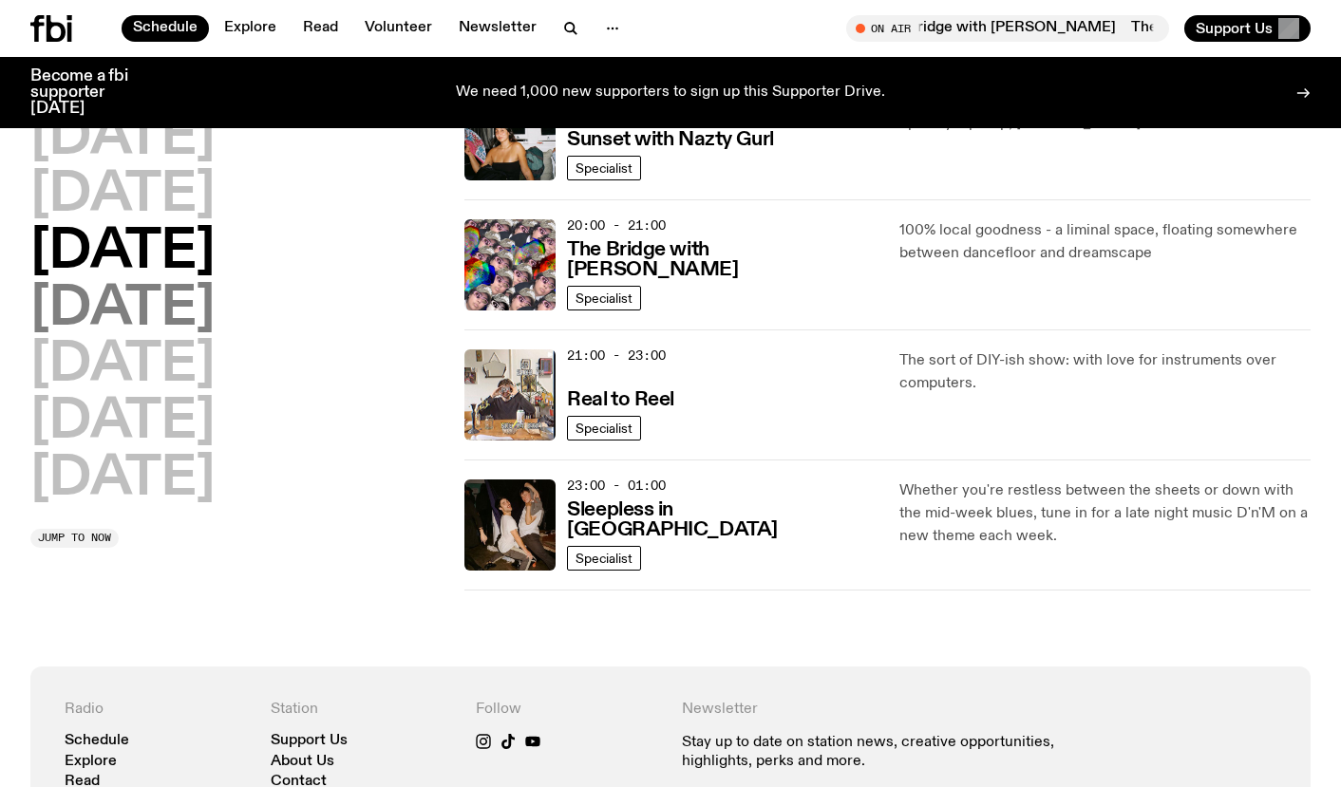
click at [215, 322] on h2 "[DATE]" at bounding box center [122, 309] width 184 height 53
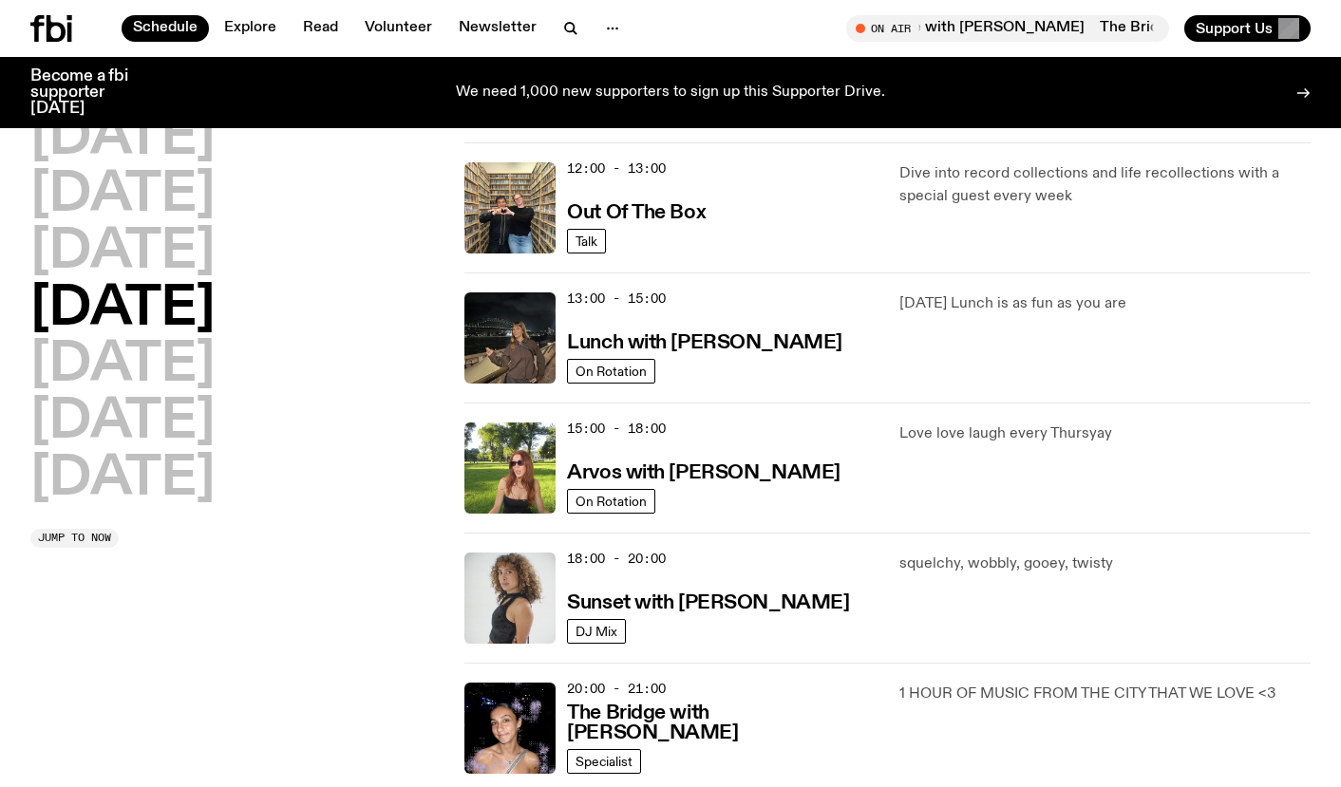
scroll to position [810, 0]
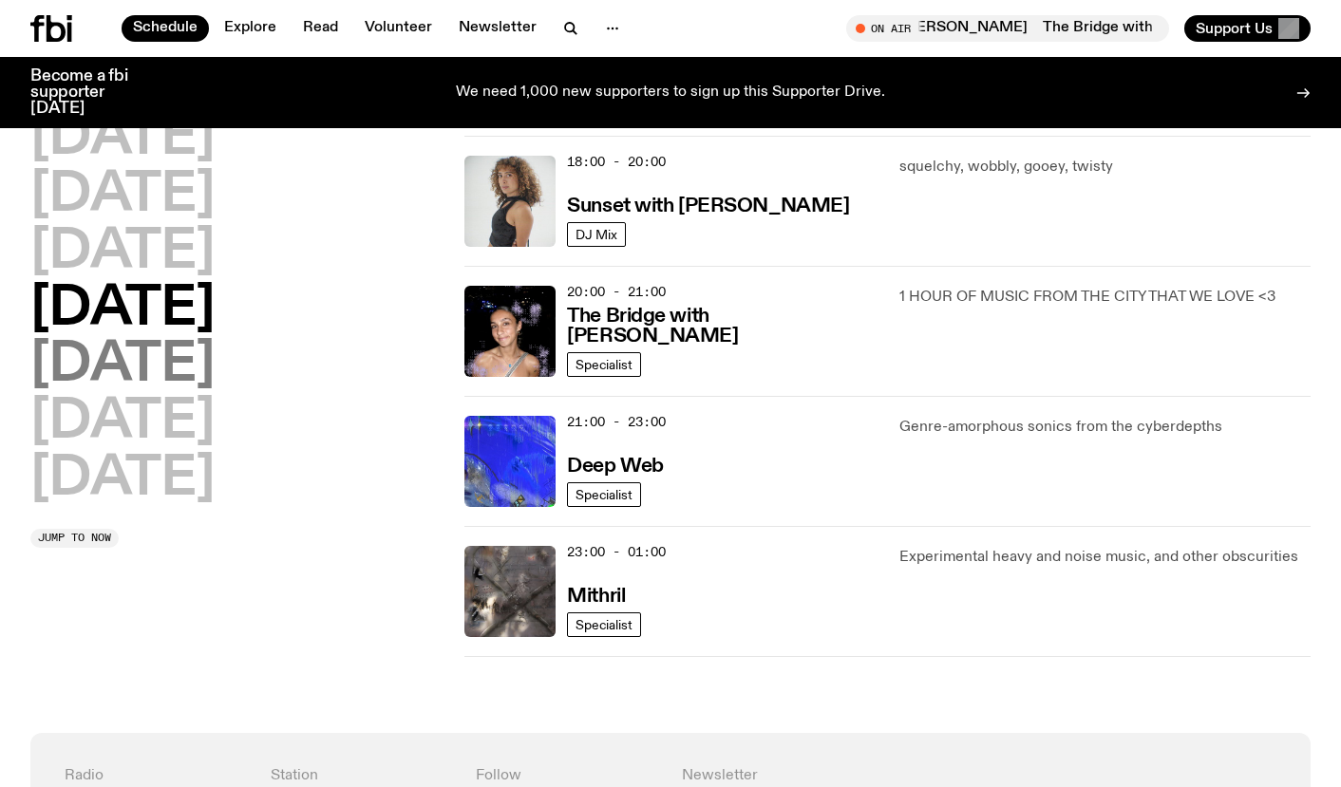
click at [93, 376] on h2 "[DATE]" at bounding box center [122, 365] width 184 height 53
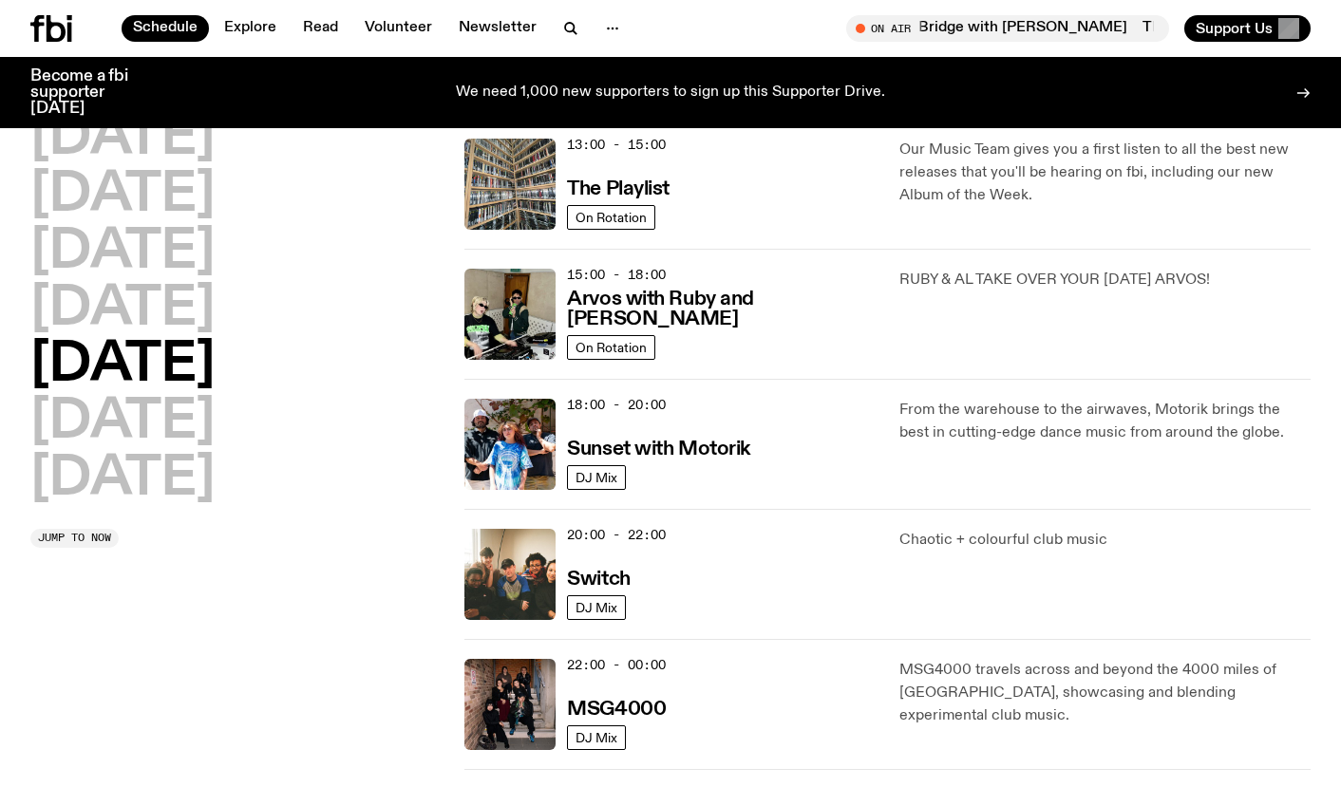
scroll to position [619, 0]
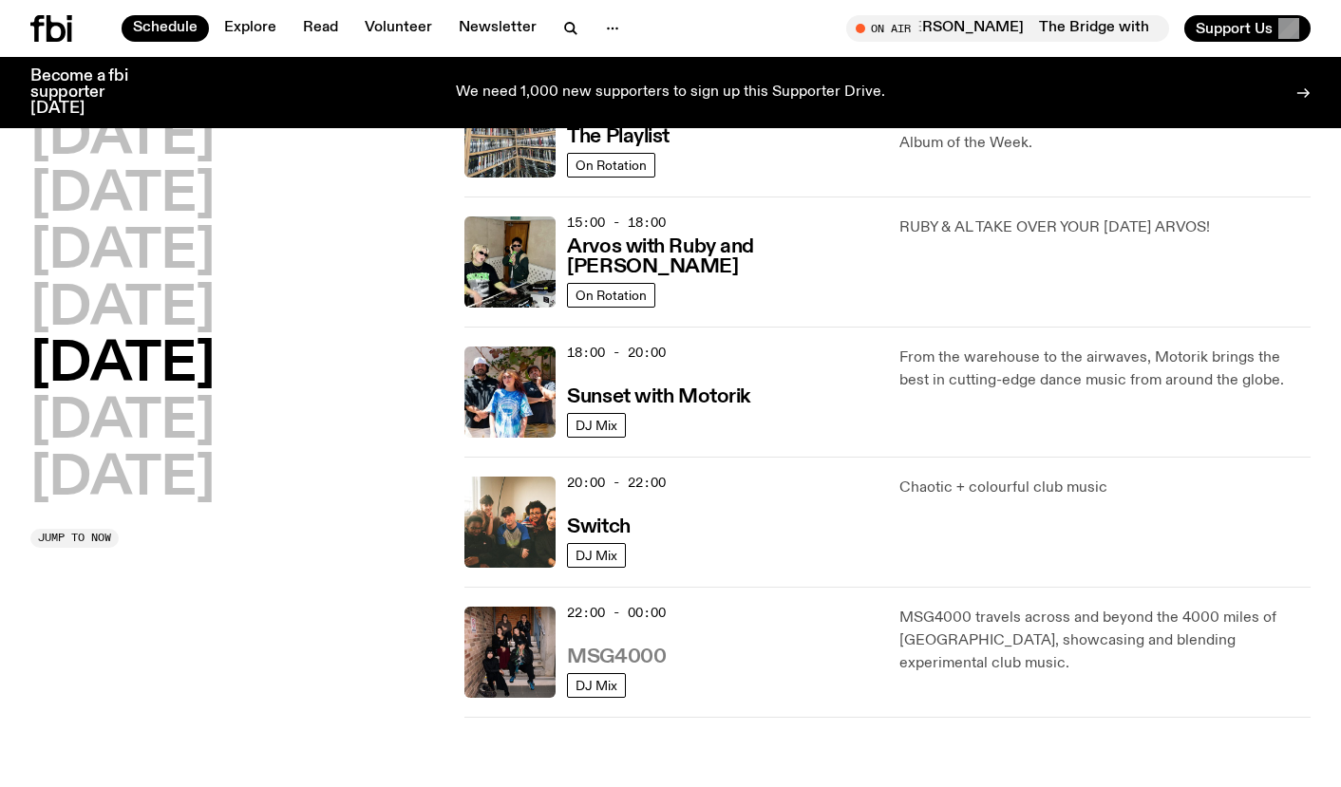
click at [610, 650] on h3 "MSG4000" at bounding box center [616, 658] width 99 height 20
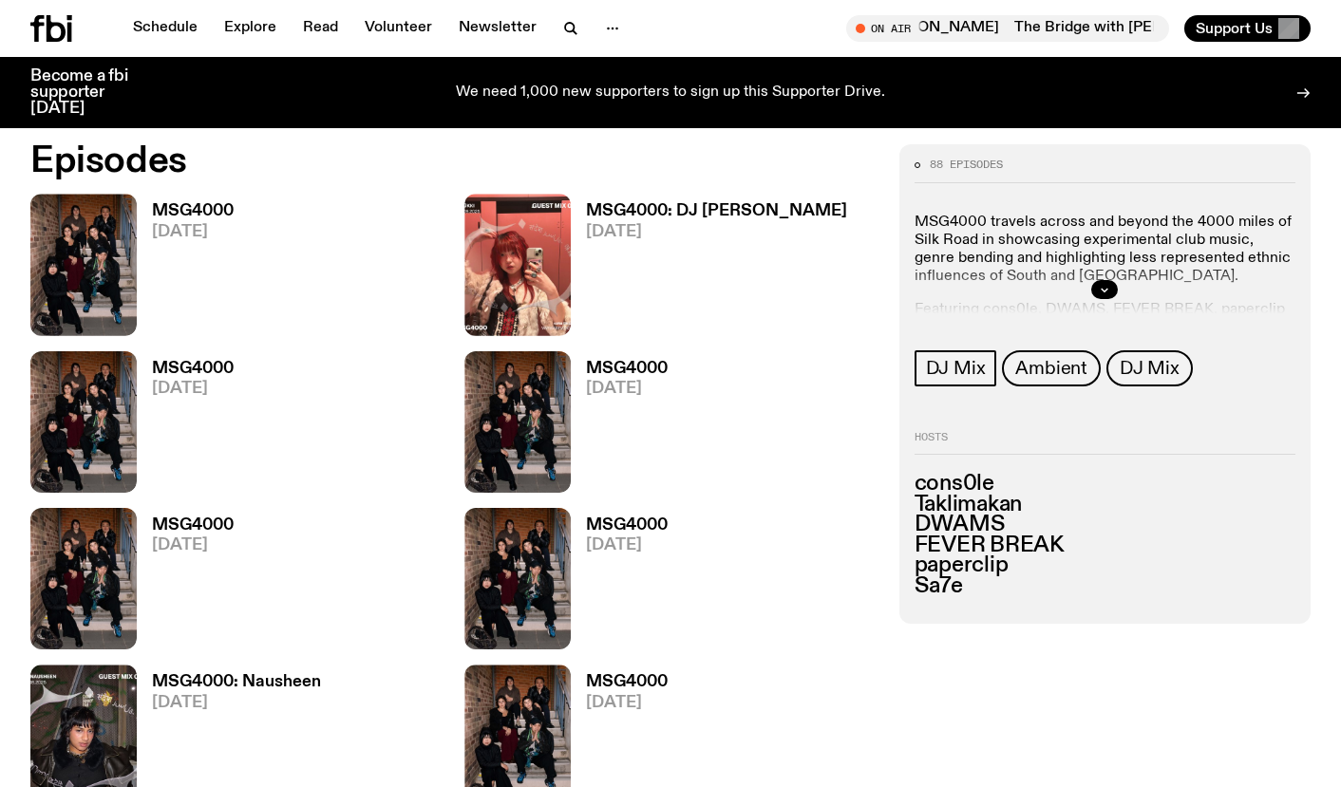
scroll to position [918, 0]
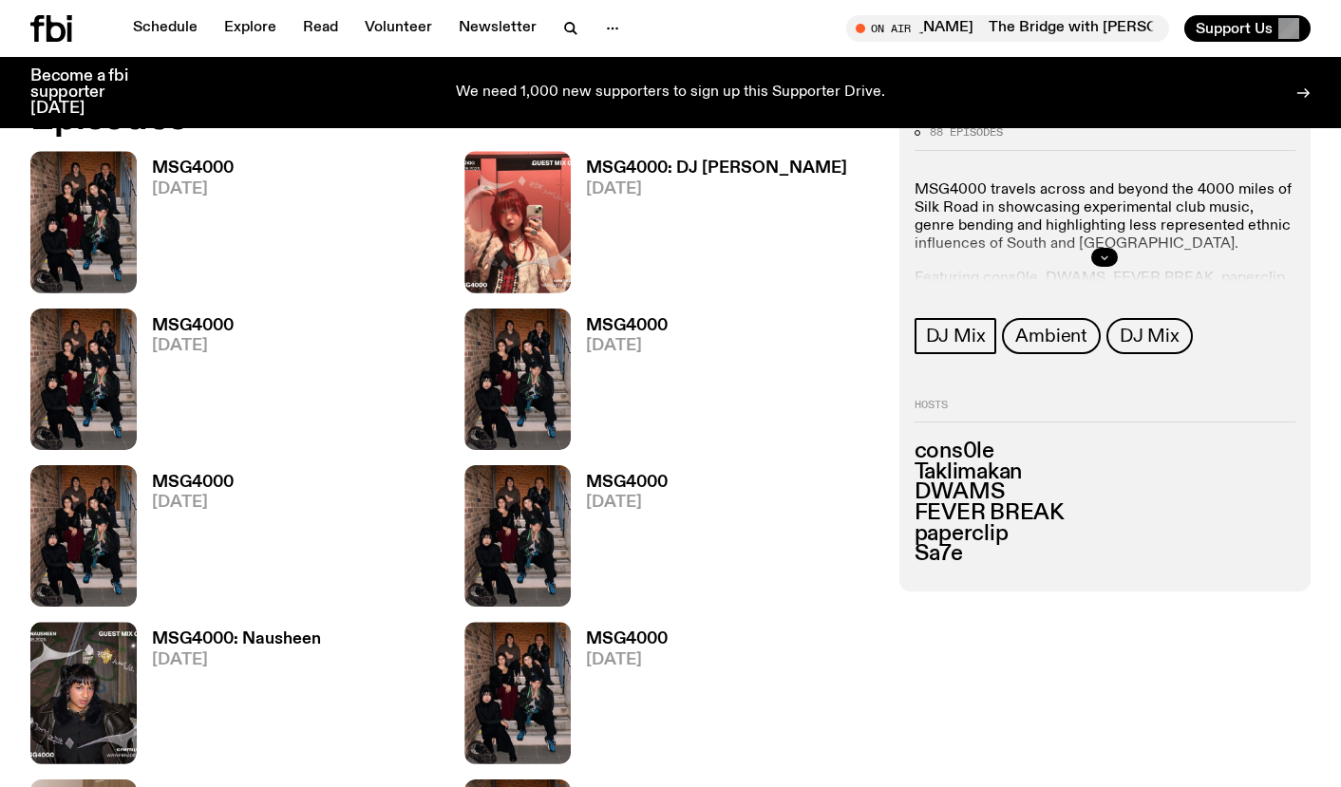
click at [1103, 248] on button "button" at bounding box center [1104, 257] width 27 height 19
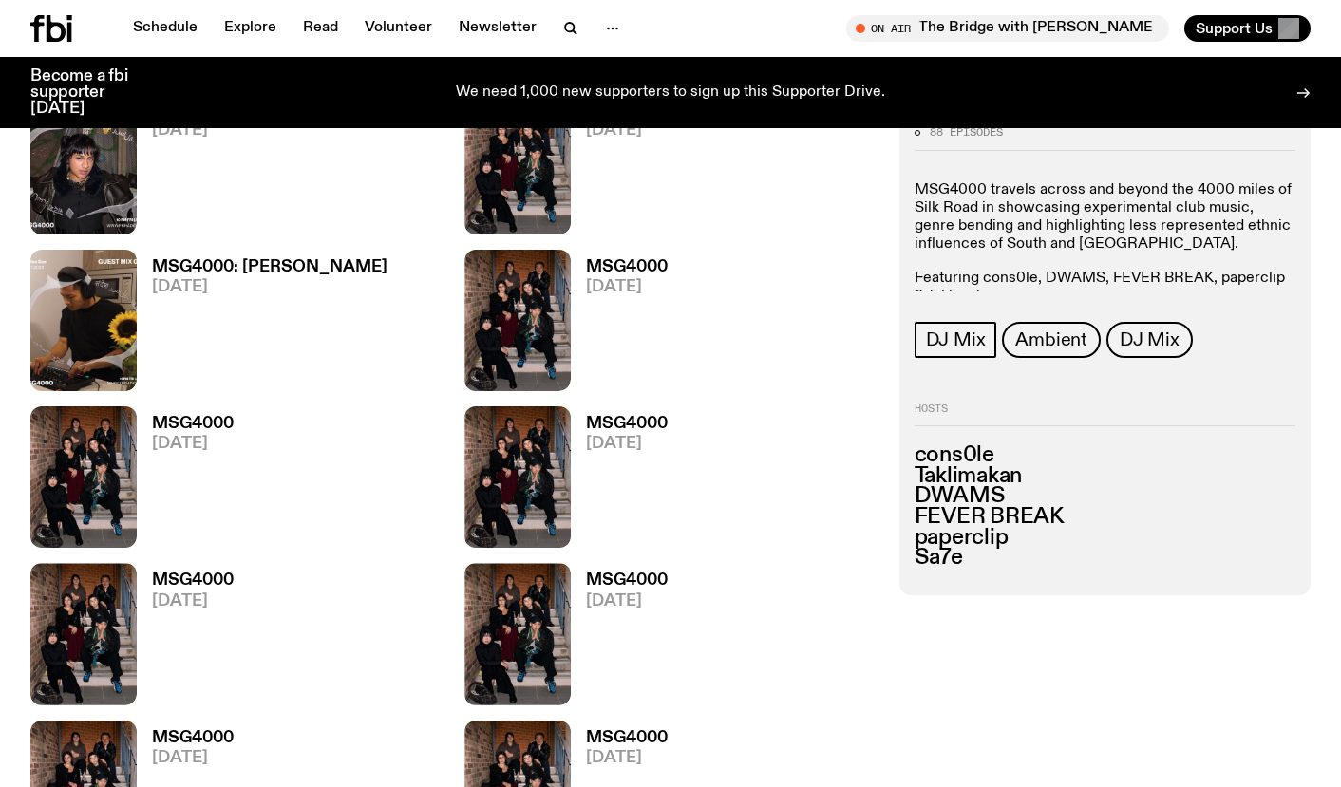
scroll to position [1846, 0]
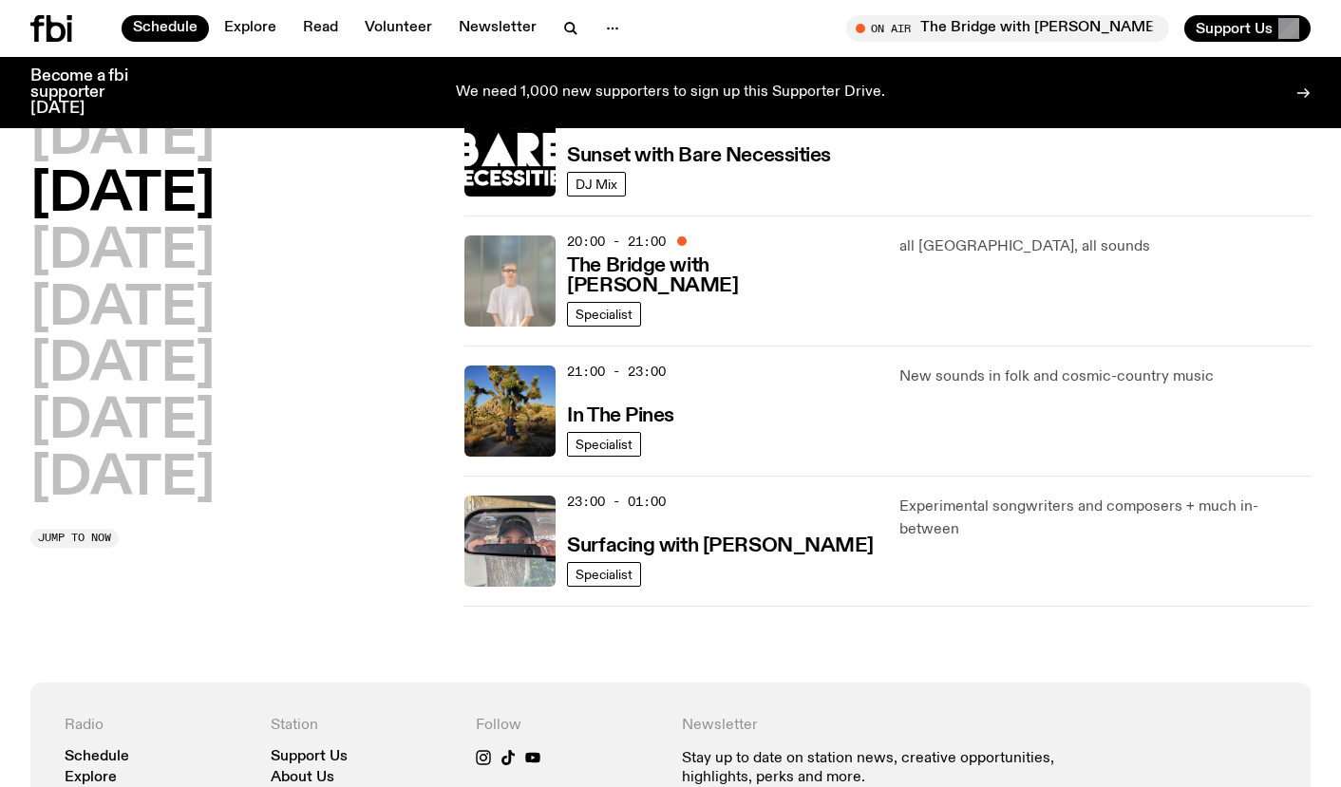
scroll to position [976, 0]
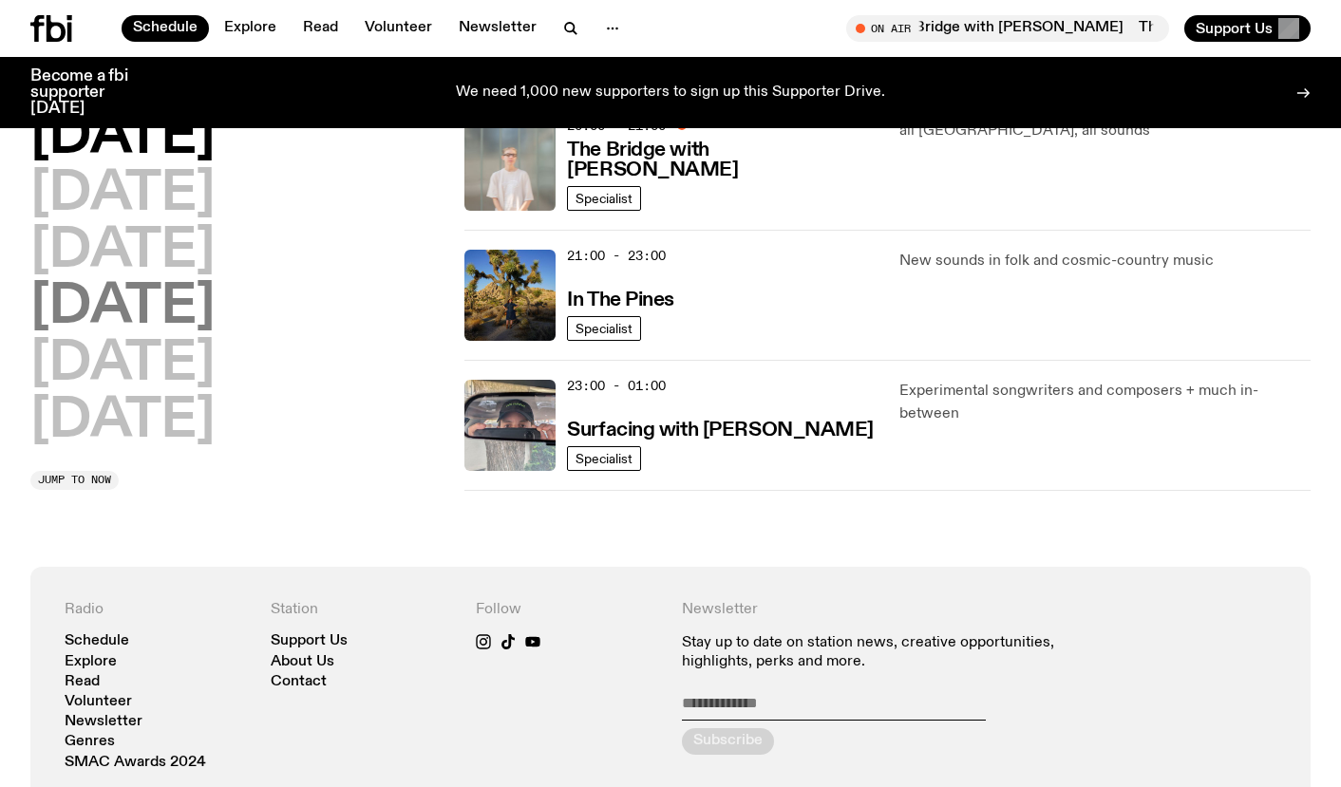
click at [165, 296] on h2 "[DATE]" at bounding box center [122, 308] width 184 height 53
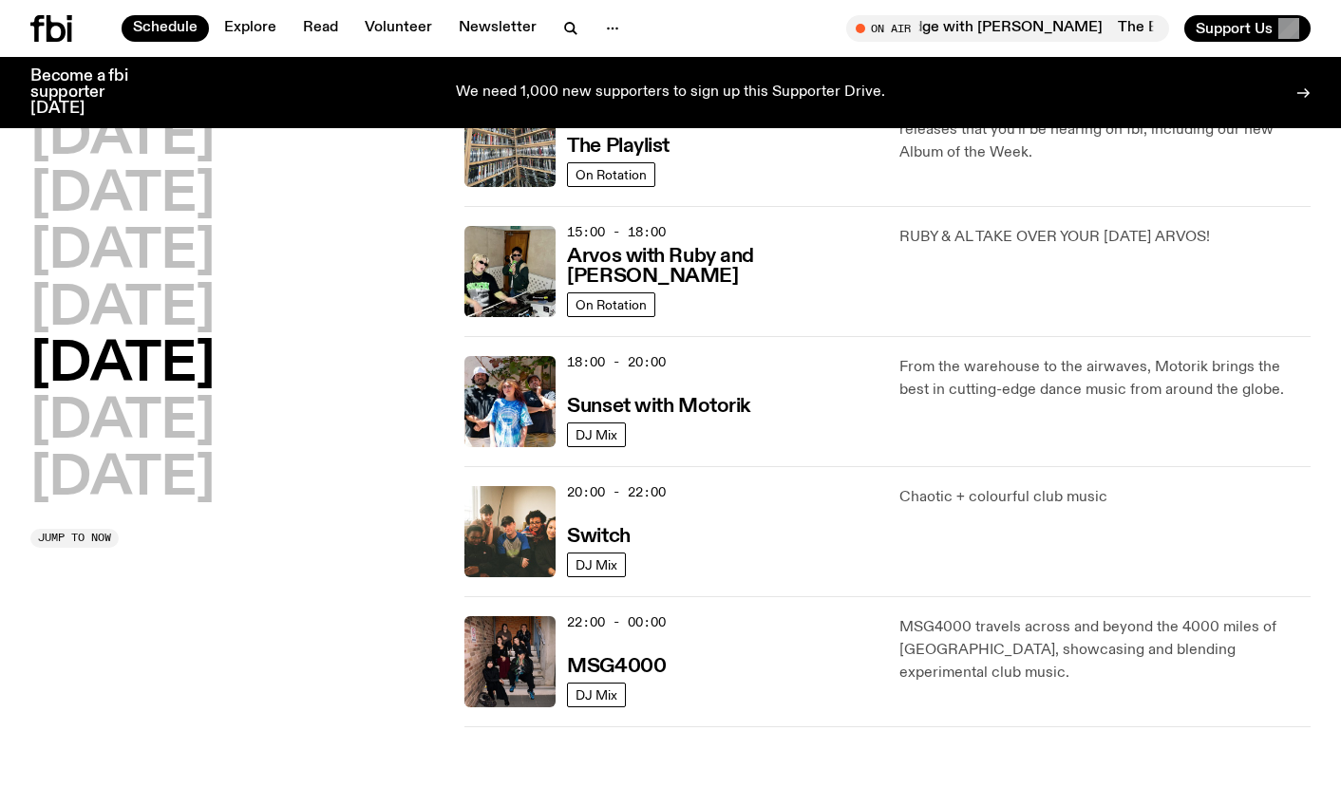
scroll to position [672, 0]
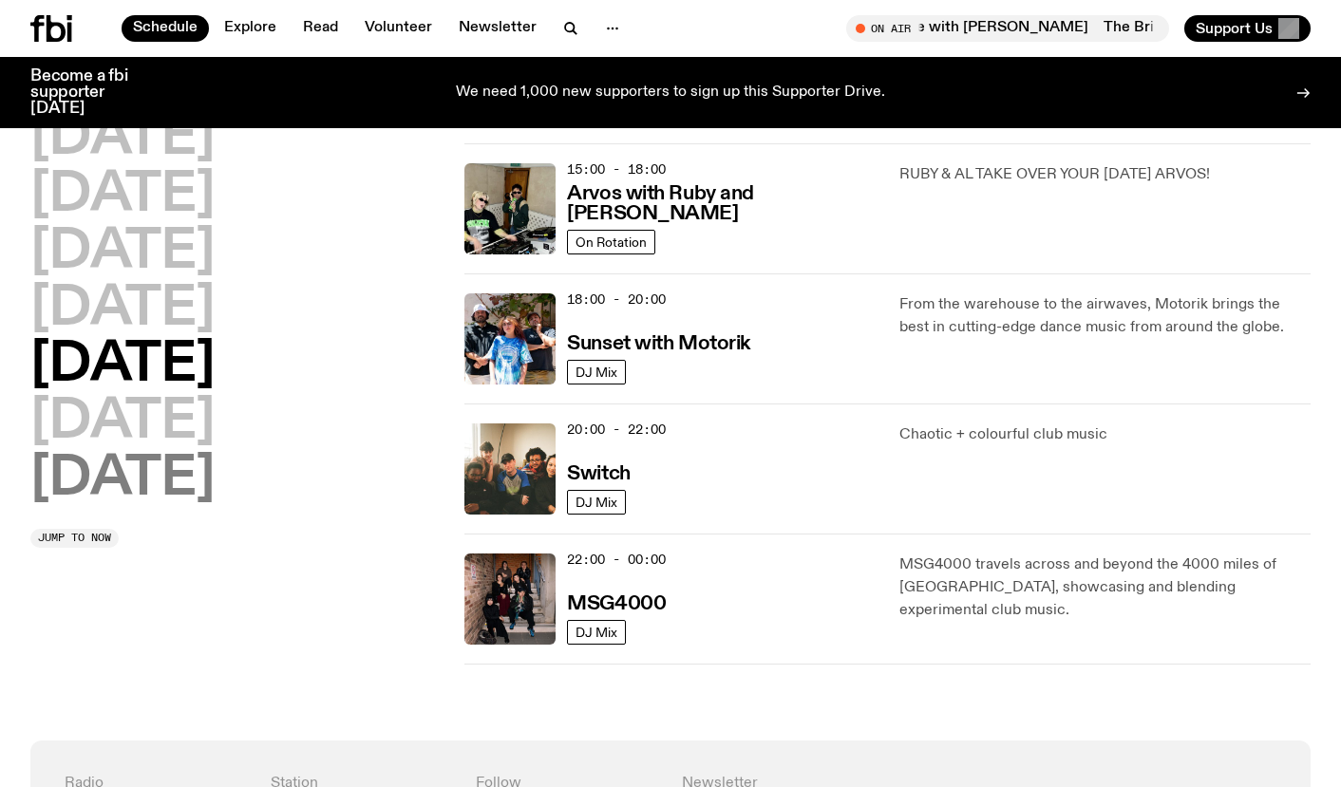
click at [135, 453] on h2 "[DATE]" at bounding box center [122, 479] width 184 height 53
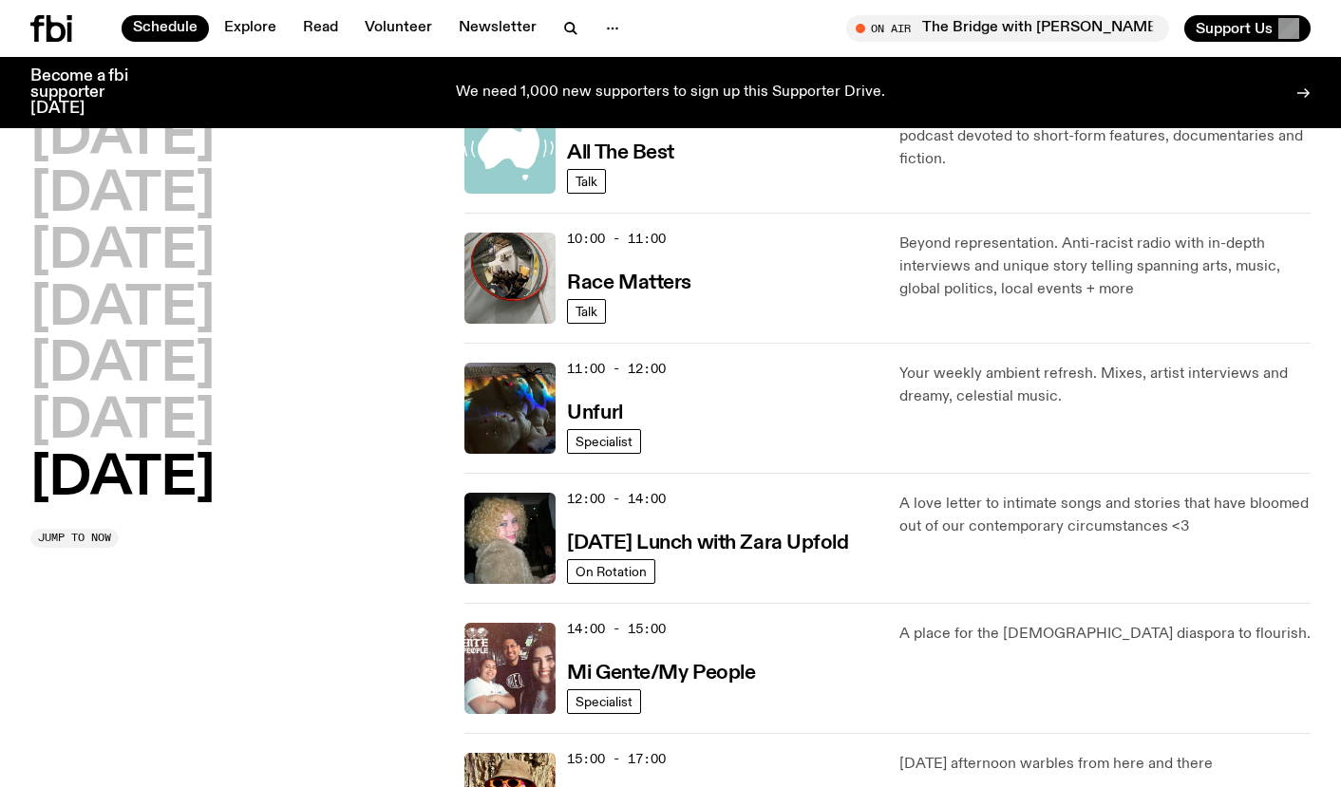
scroll to position [478, 0]
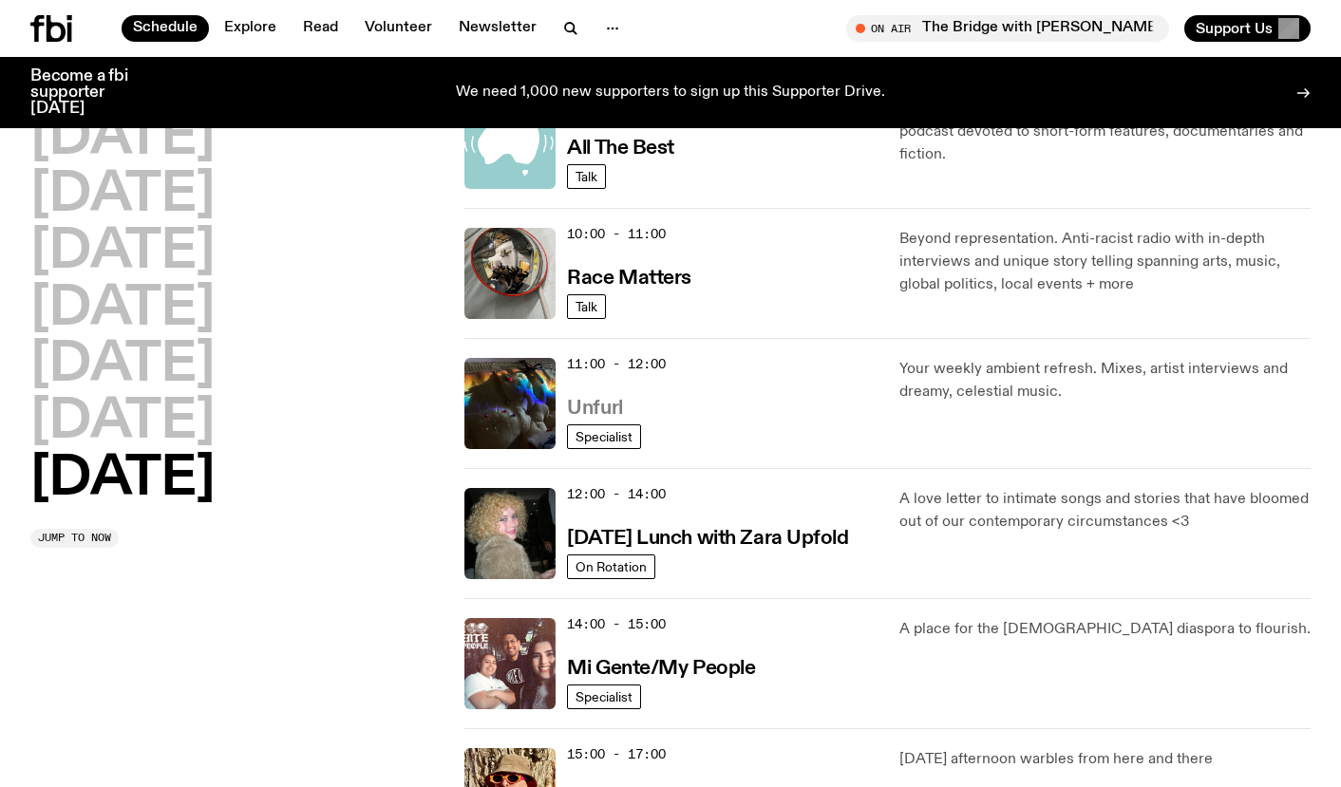
click at [593, 411] on h3 "Unfurl" at bounding box center [594, 409] width 55 height 20
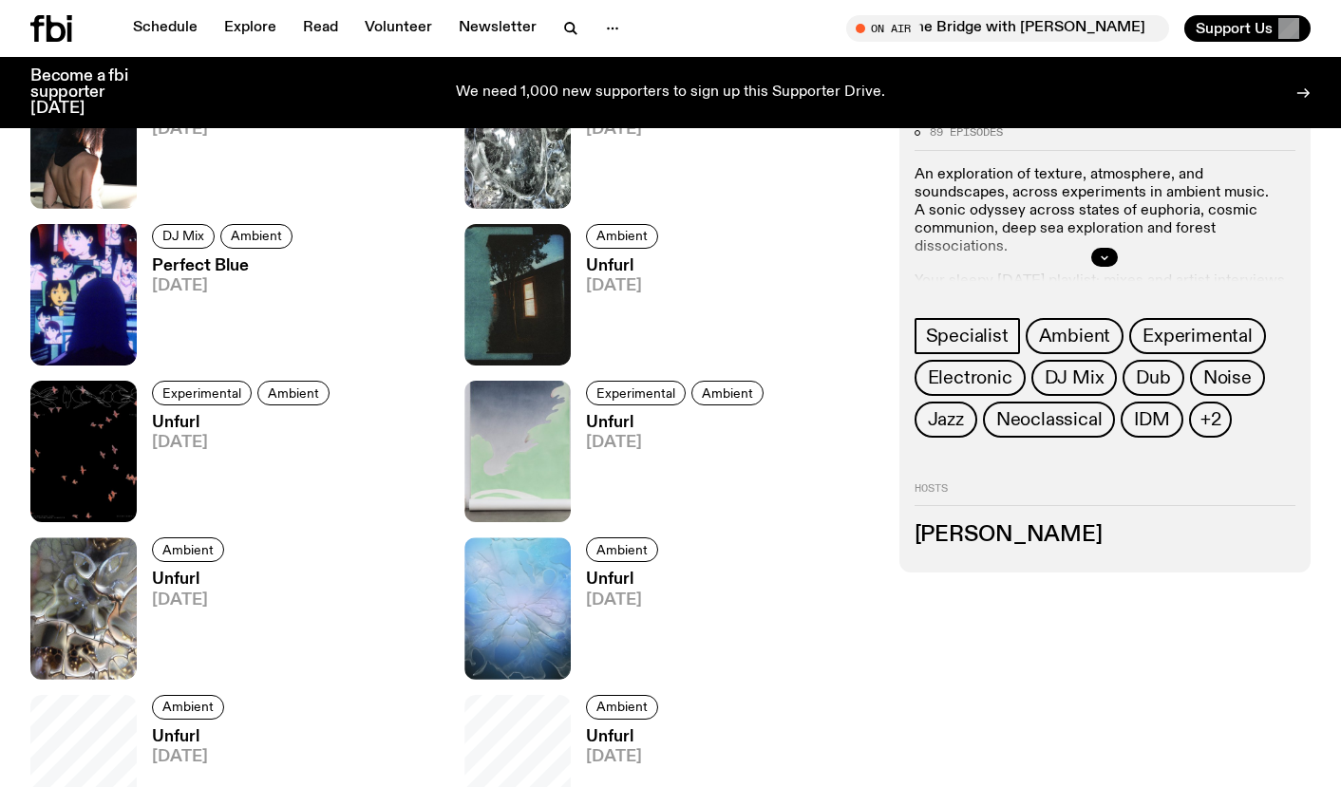
scroll to position [1268, 0]
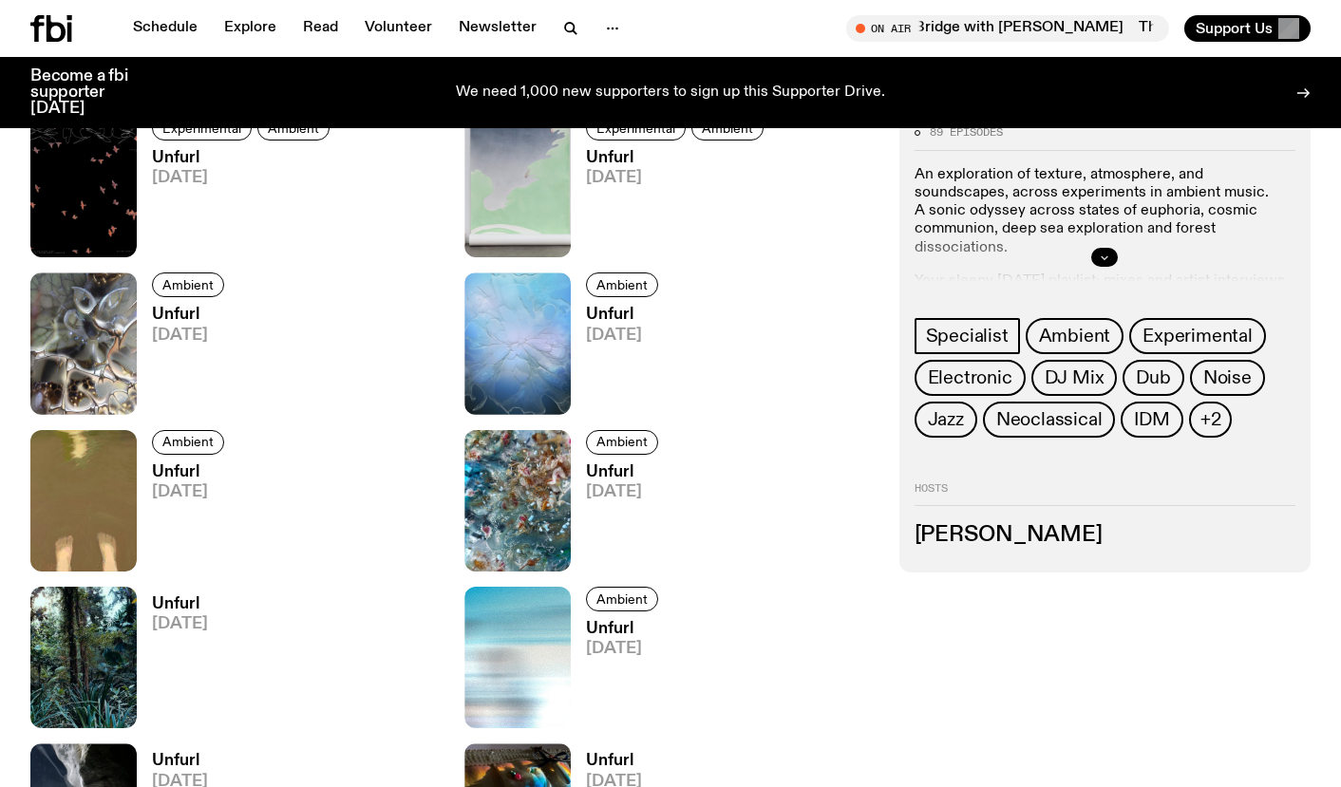
click at [1100, 264] on button "button" at bounding box center [1104, 257] width 27 height 19
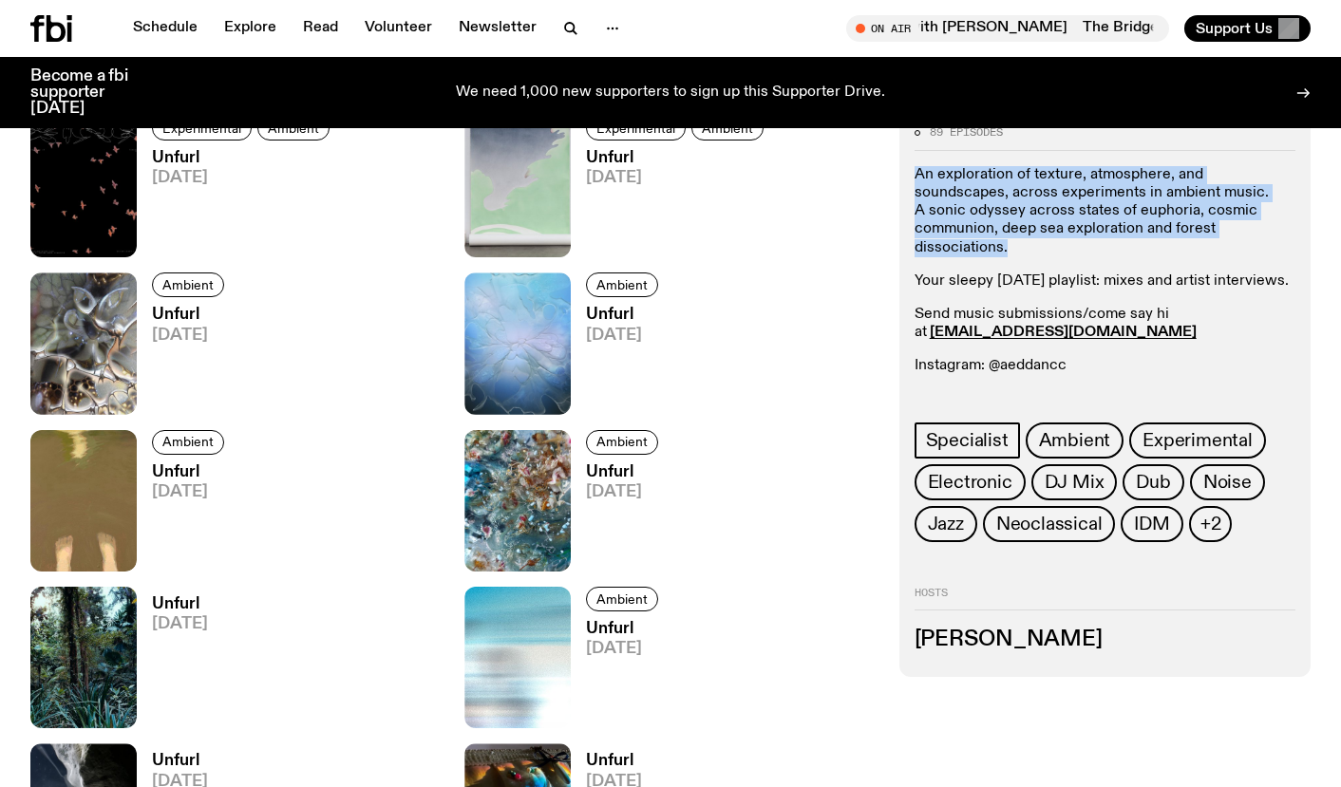
drag, startPoint x: 913, startPoint y: 172, endPoint x: 1210, endPoint y: 233, distance: 303.4
click at [1210, 233] on div "89 episodes An exploration of texture, atmosphere, and soundscapes, across expe…" at bounding box center [1104, 394] width 411 height 564
copy p "An exploration of texture, atmosphere, and soundscapes, across experiments in a…"
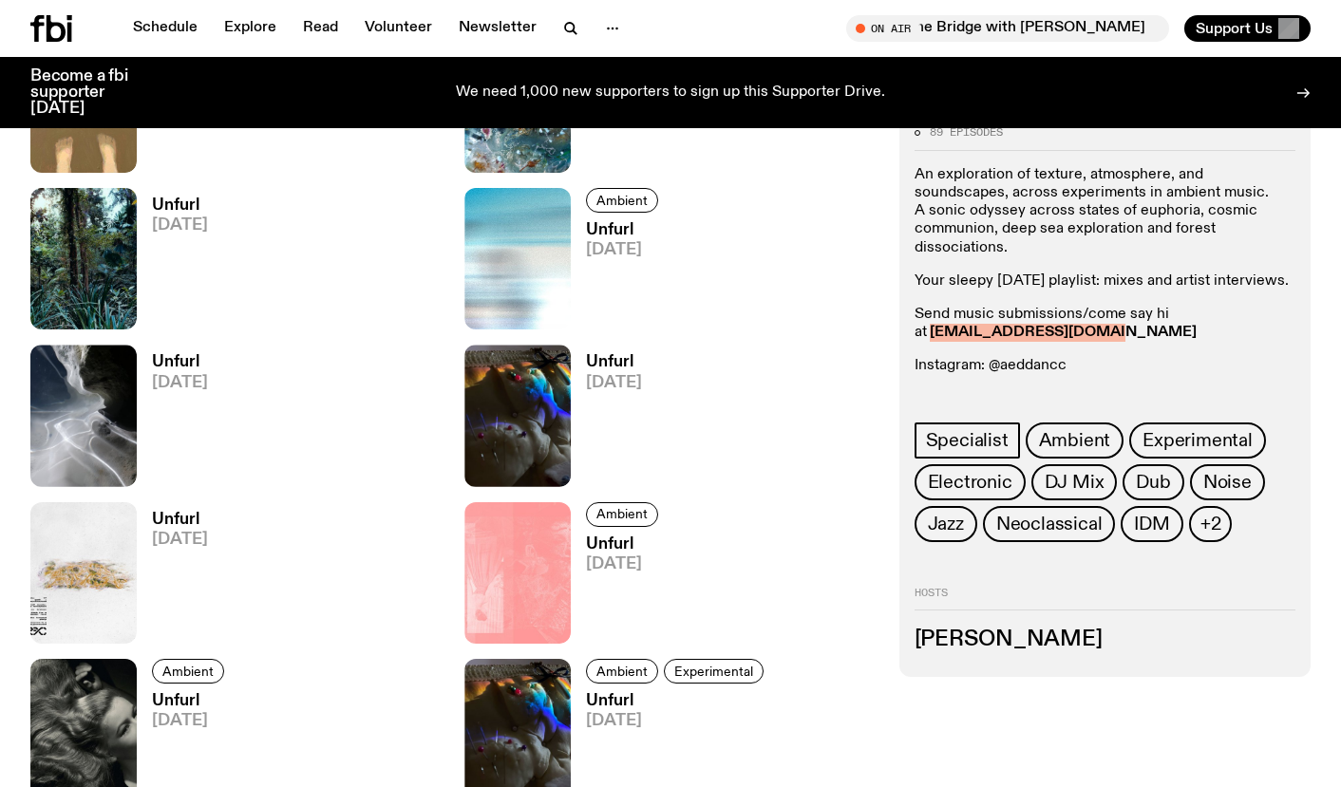
scroll to position [1665, 0]
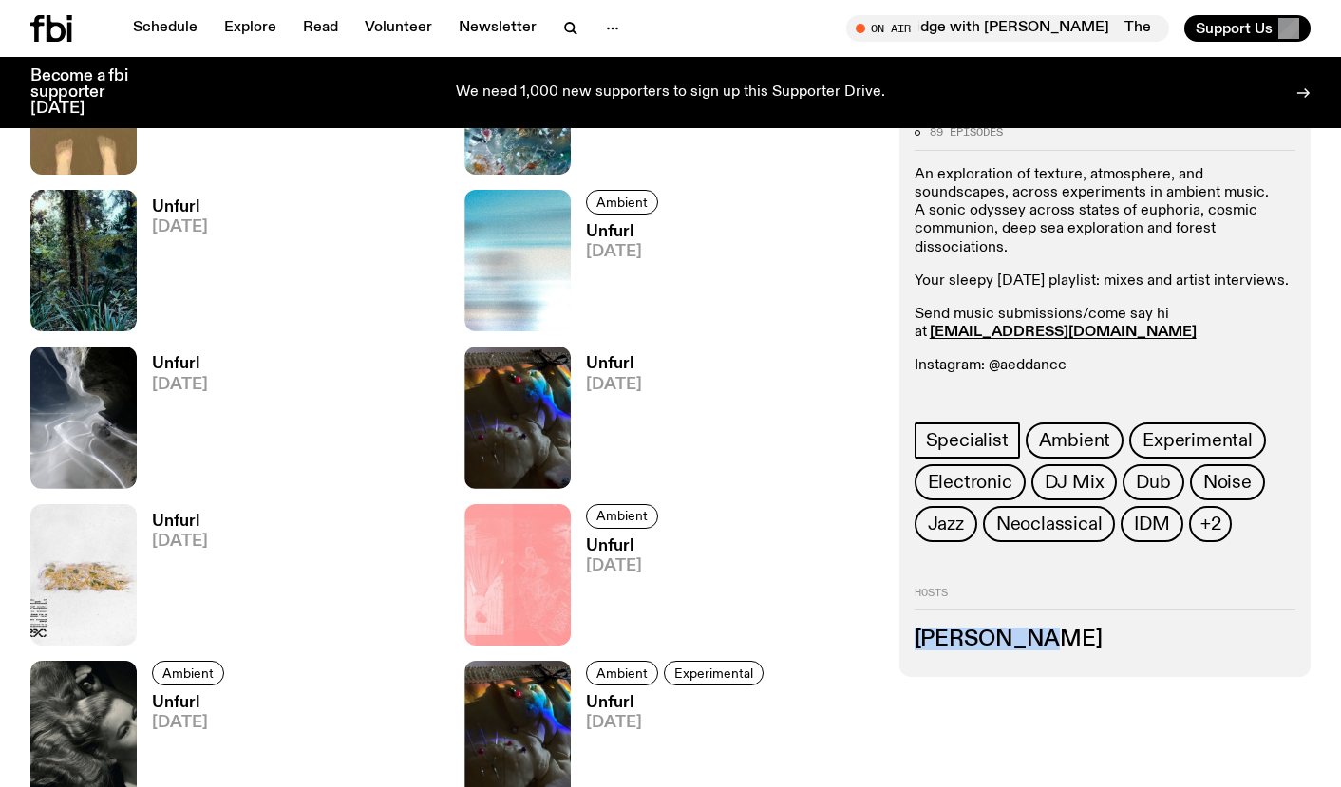
drag, startPoint x: 915, startPoint y: 636, endPoint x: 1052, endPoint y: 641, distance: 136.8
click at [1052, 641] on h3 "[PERSON_NAME]" at bounding box center [1104, 640] width 381 height 21
copy h3 "[PERSON_NAME]"
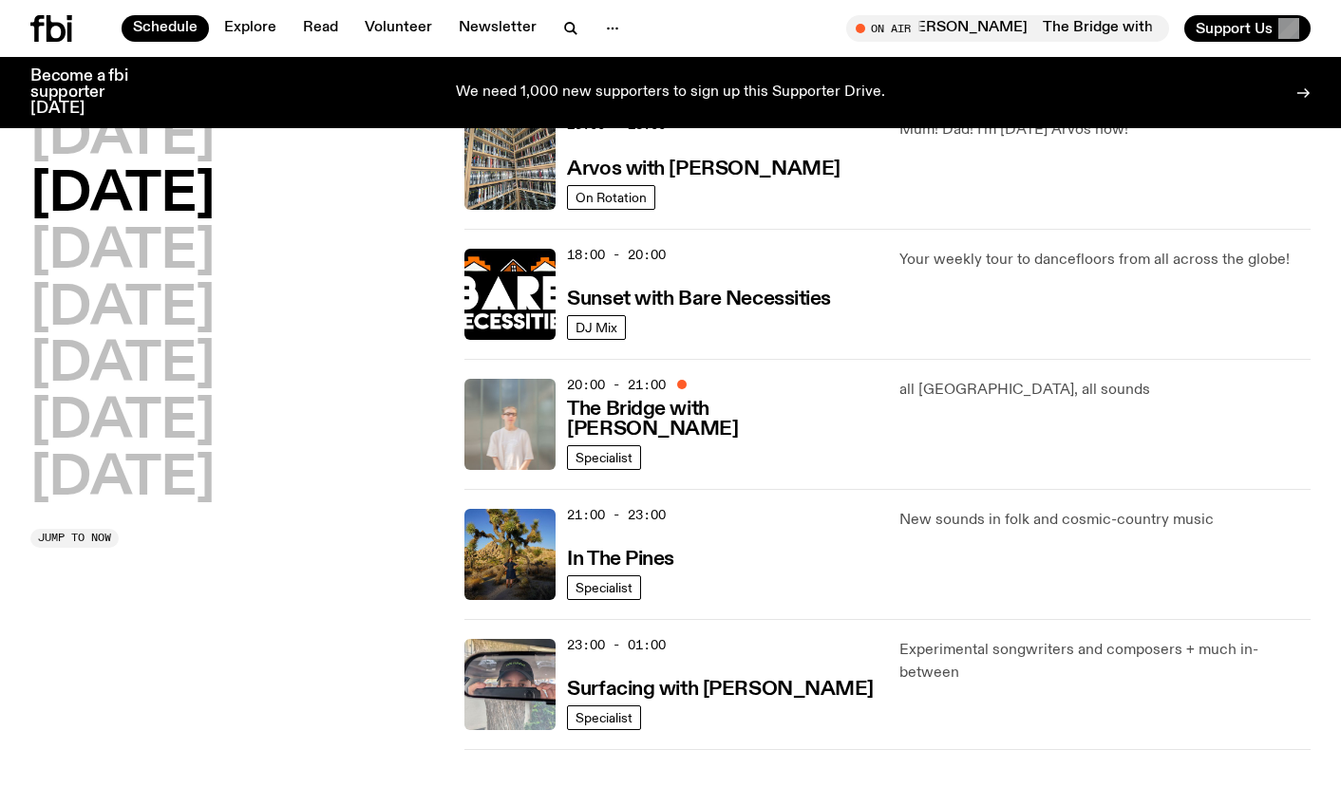
scroll to position [719, 0]
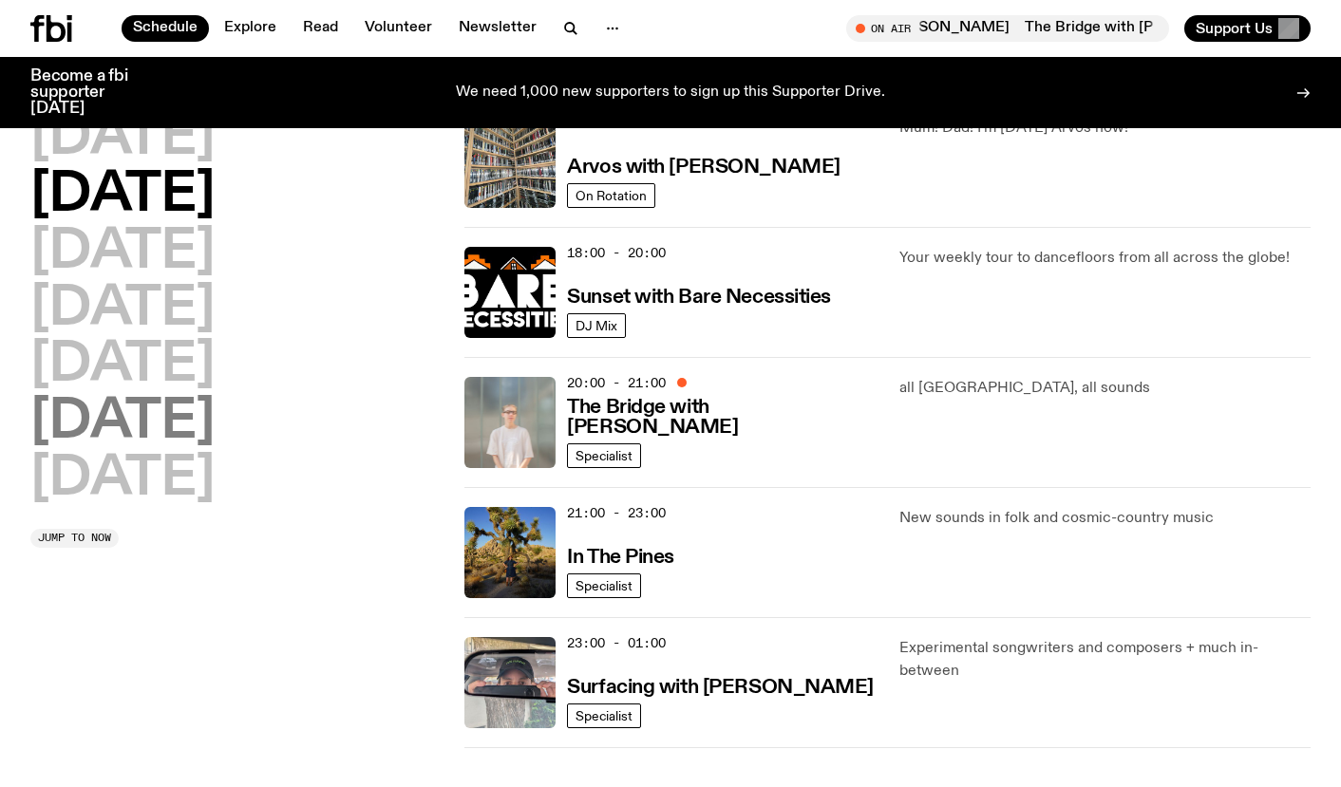
drag, startPoint x: 179, startPoint y: 423, endPoint x: 161, endPoint y: 384, distance: 42.5
click at [179, 423] on h2 "[DATE]" at bounding box center [122, 422] width 184 height 53
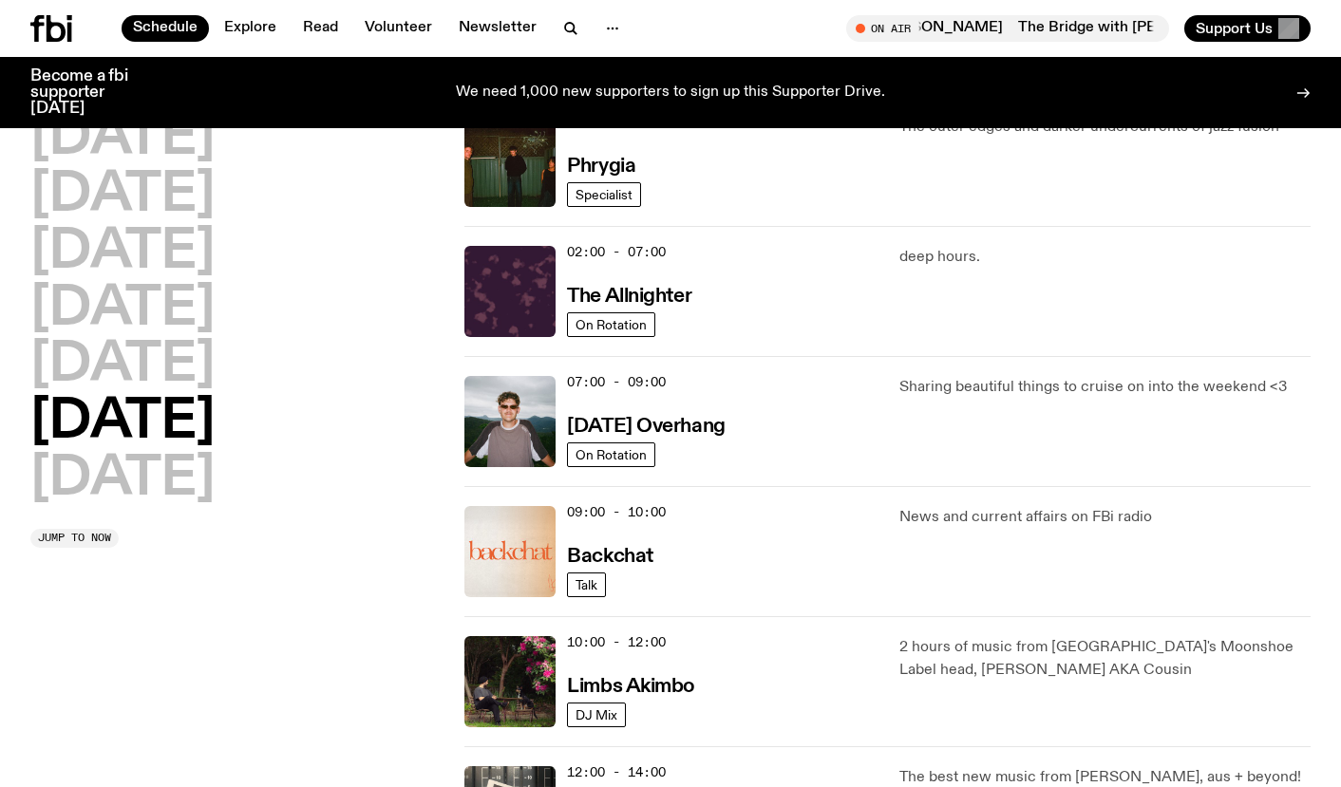
scroll to position [53, 0]
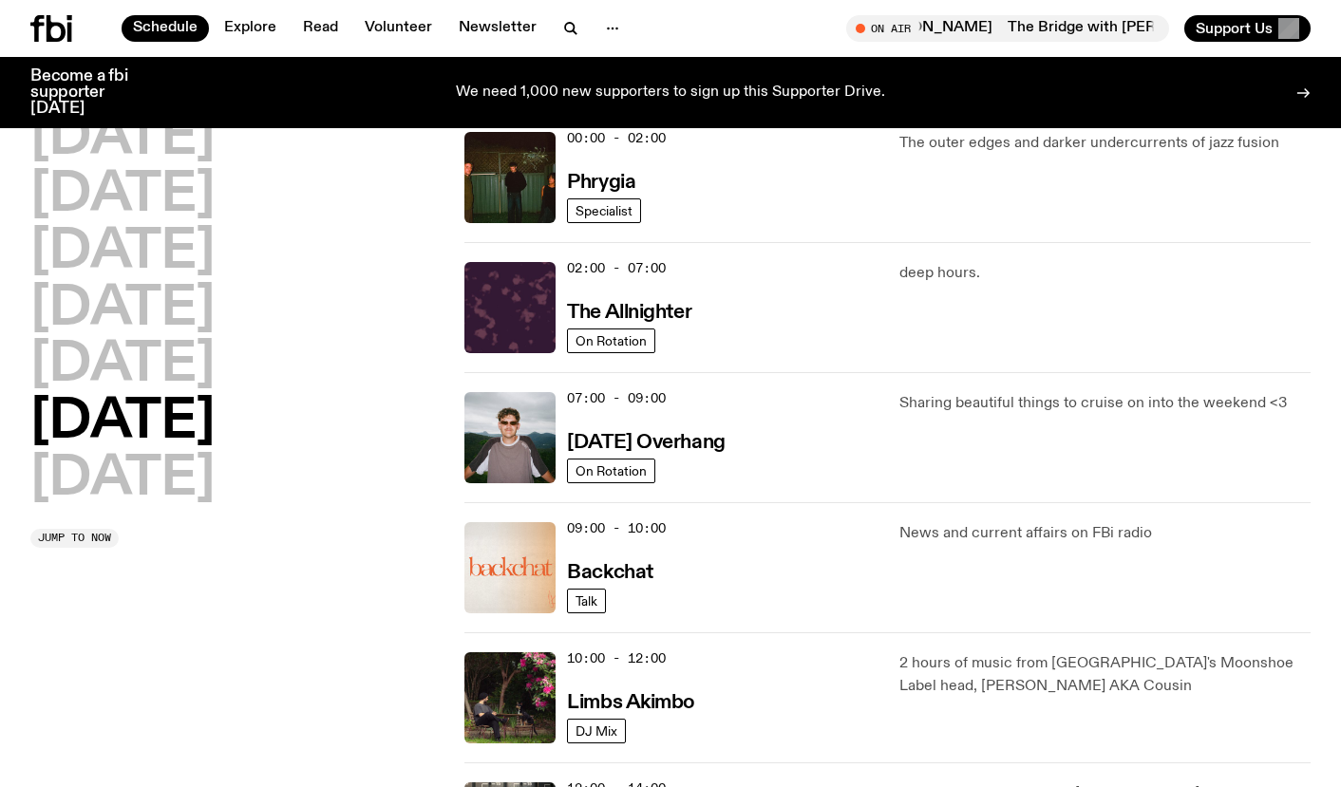
drag, startPoint x: 154, startPoint y: 476, endPoint x: 245, endPoint y: 491, distance: 92.4
click at [154, 476] on h2 "[DATE]" at bounding box center [122, 479] width 184 height 53
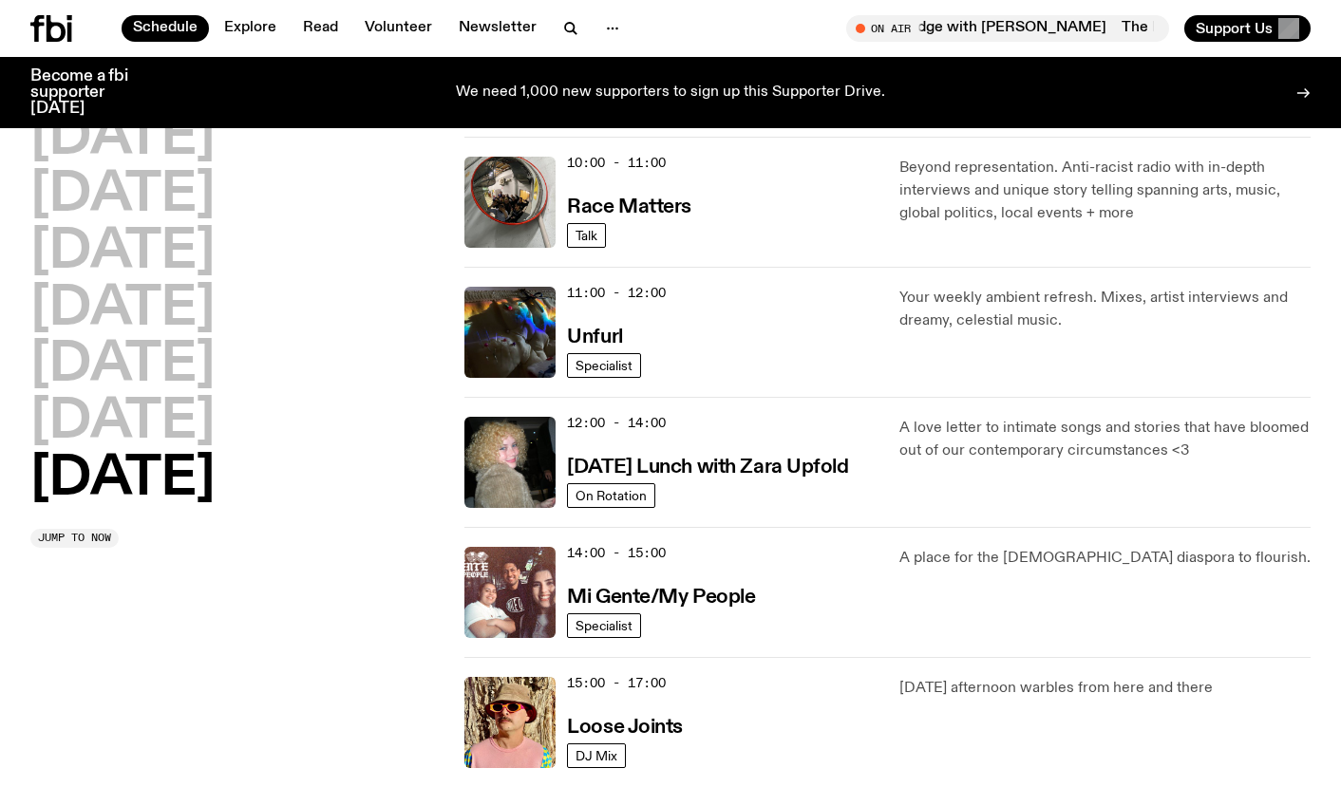
scroll to position [0, 0]
